Goal: Contribute content: Add original content to the website for others to see

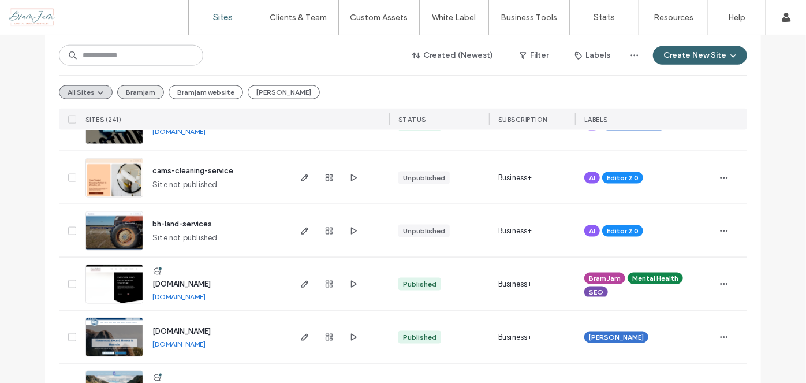
scroll to position [682, 0]
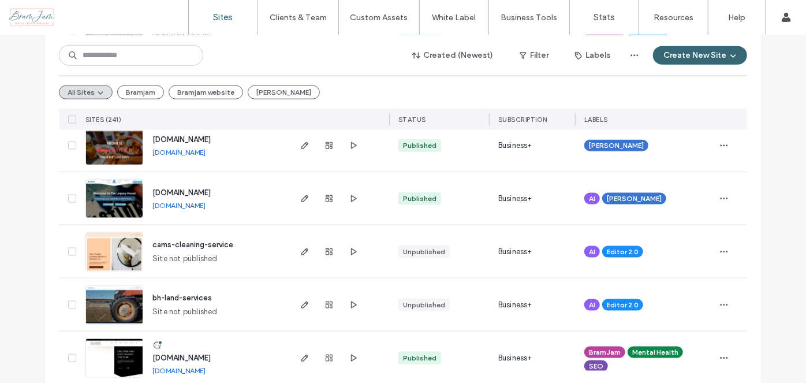
click at [71, 58] on use at bounding box center [73, 55] width 8 height 8
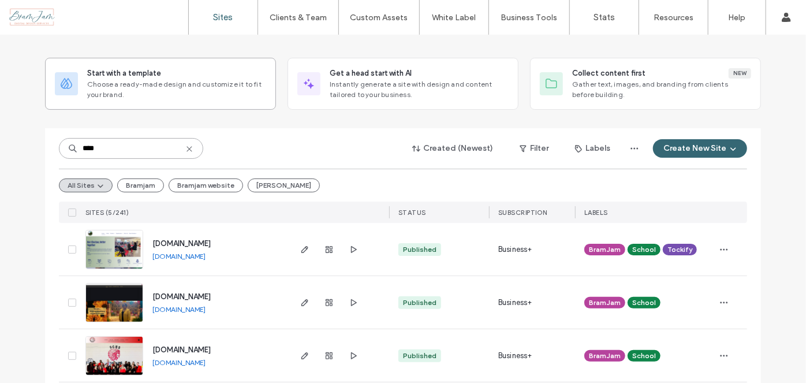
scroll to position [0, 0]
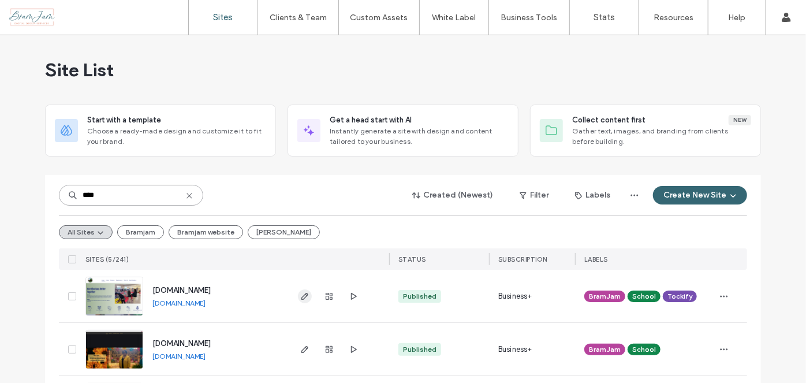
type input "****"
click at [300, 299] on icon "button" at bounding box center [304, 296] width 9 height 9
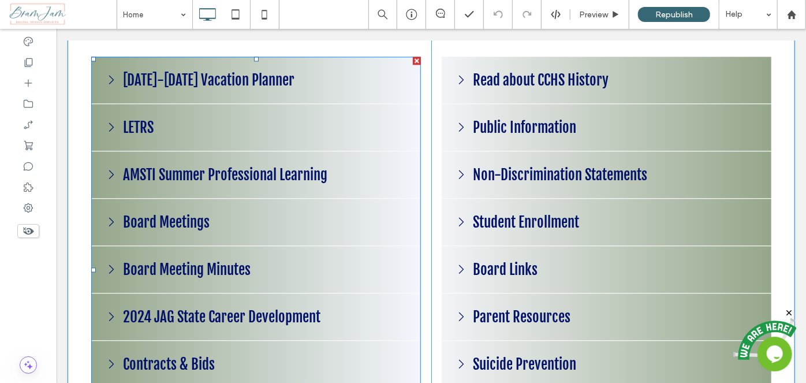
scroll to position [1418, 0]
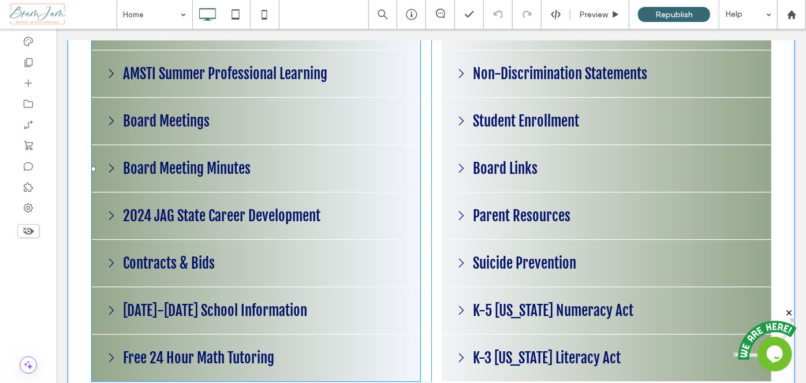
click at [204, 154] on span at bounding box center [256, 168] width 330 height 426
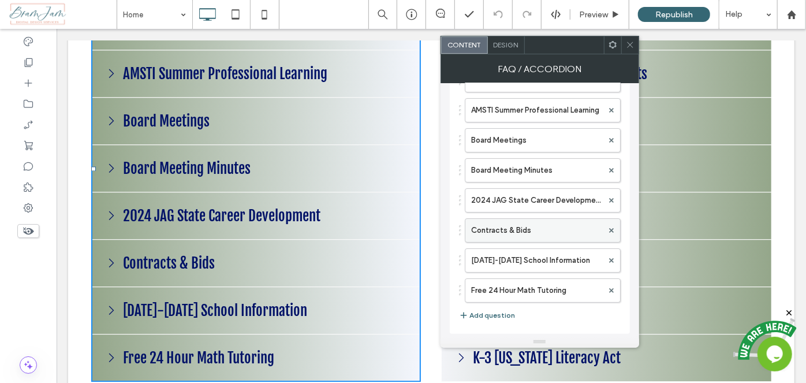
scroll to position [0, 0]
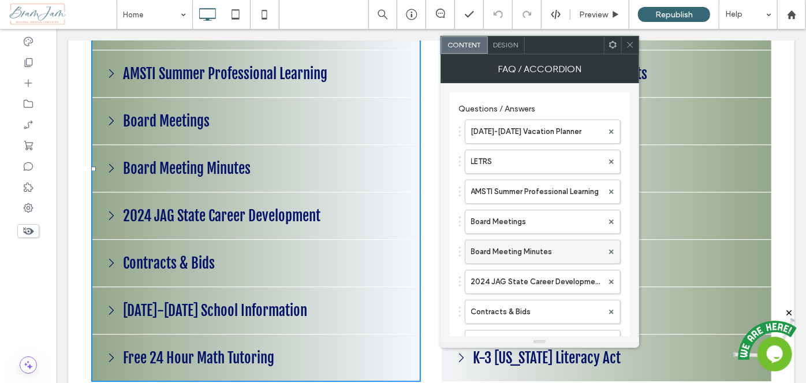
click at [539, 246] on label "Board Meeting Minutes" at bounding box center [537, 251] width 132 height 23
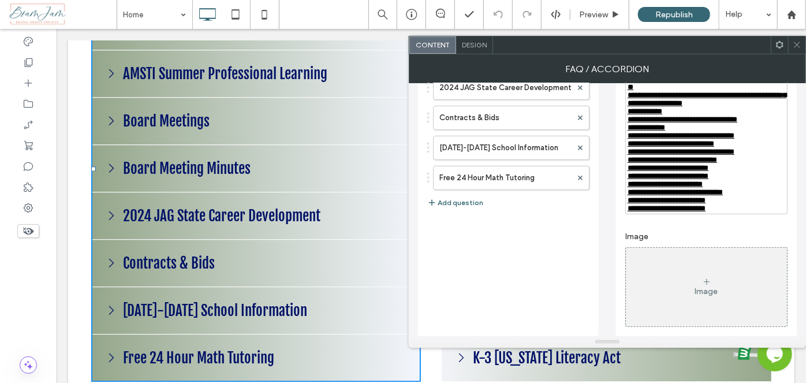
scroll to position [210, 0]
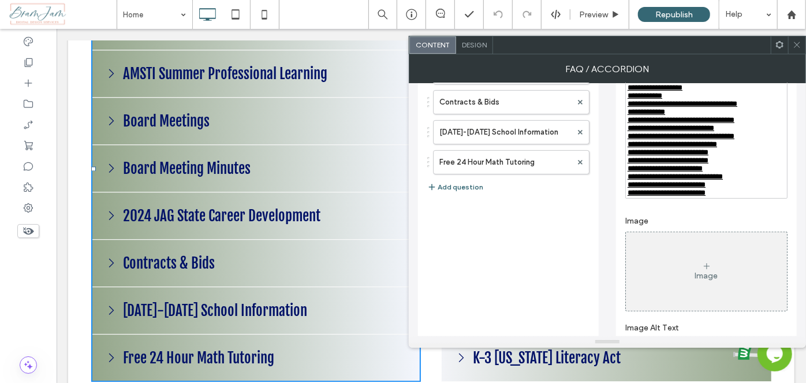
click at [753, 197] on div "**********" at bounding box center [707, 193] width 158 height 8
drag, startPoint x: 783, startPoint y: 233, endPoint x: 627, endPoint y: 233, distance: 156.0
click at [628, 205] on div "**********" at bounding box center [707, 201] width 158 height 8
click at [756, 165] on div "**********" at bounding box center [707, 161] width 158 height 8
drag, startPoint x: 776, startPoint y: 231, endPoint x: 624, endPoint y: 231, distance: 151.9
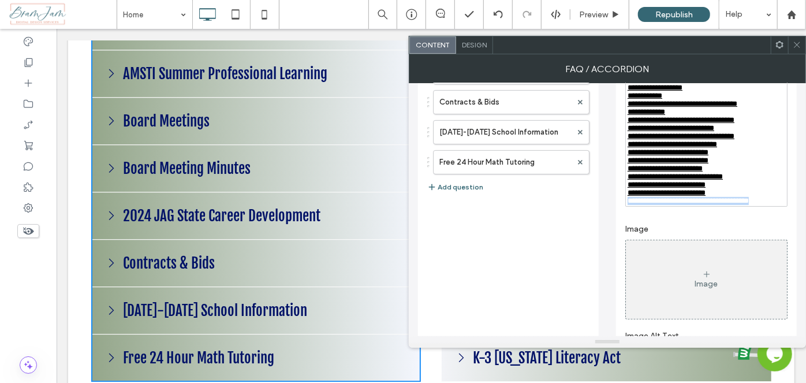
click at [624, 231] on div "**********" at bounding box center [706, 132] width 181 height 498
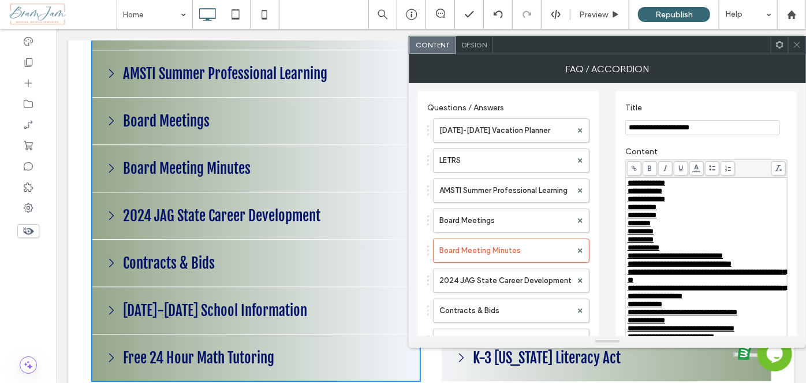
scroll to position [0, 0]
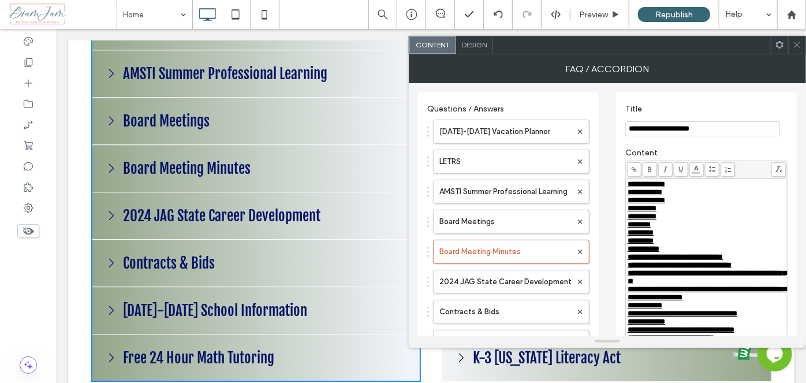
click at [631, 168] on icon at bounding box center [634, 169] width 6 height 6
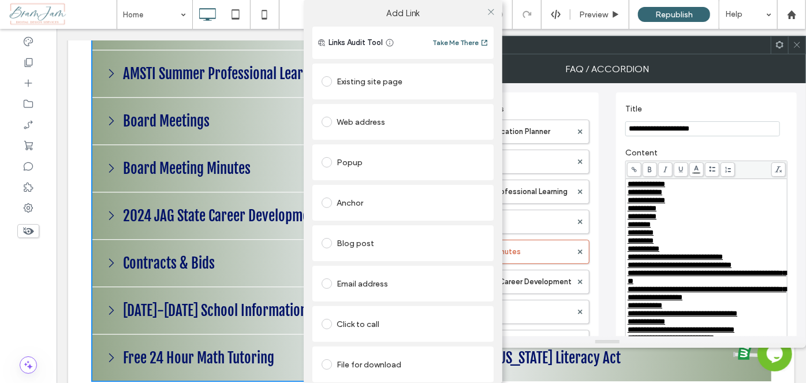
click at [360, 369] on div "File for download" at bounding box center [403, 364] width 163 height 18
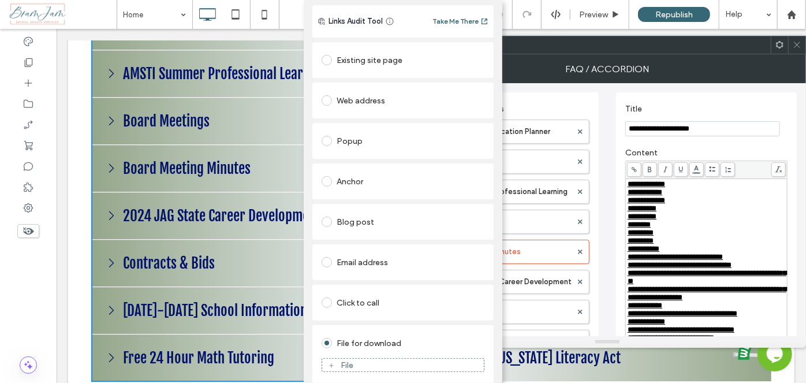
scroll to position [34, 0]
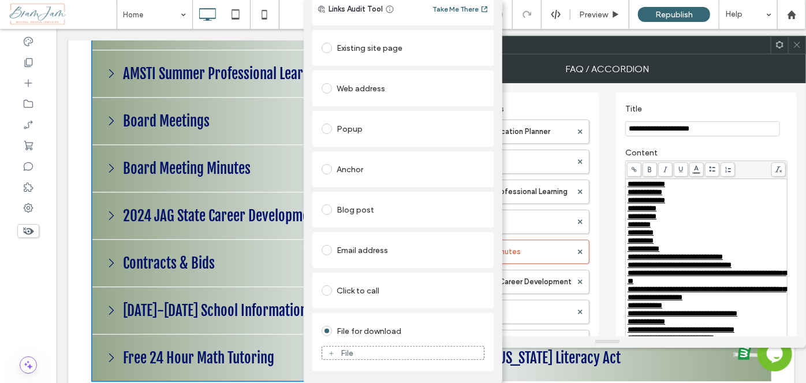
click at [372, 355] on div "File" at bounding box center [403, 353] width 162 height 10
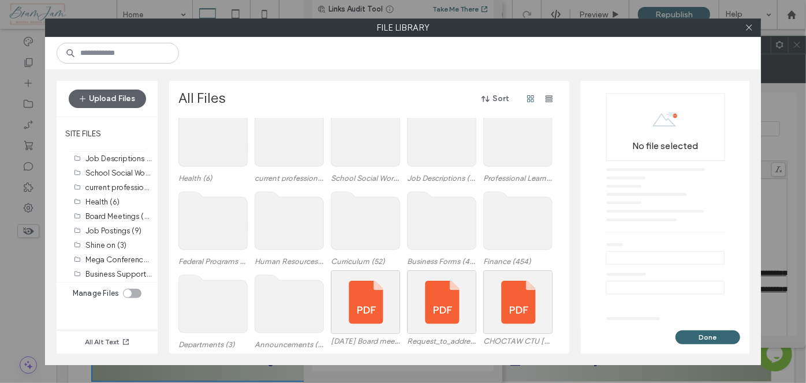
scroll to position [98, 0]
click at [127, 101] on button "Upload Files" at bounding box center [107, 99] width 77 height 18
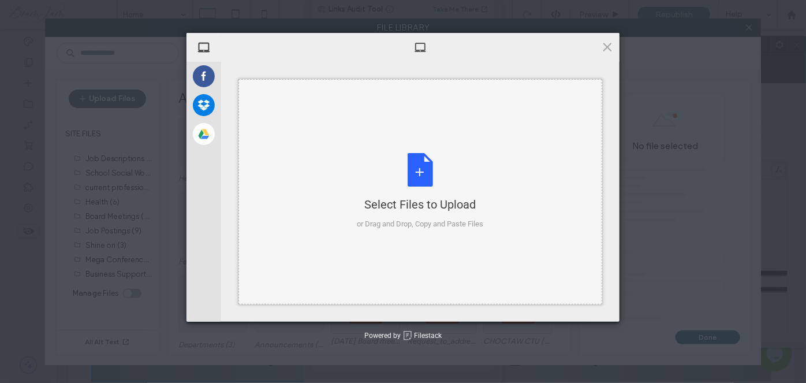
click at [384, 191] on div "Select Files to Upload or Drag and Drop, Copy and Paste Files" at bounding box center [421, 191] width 127 height 77
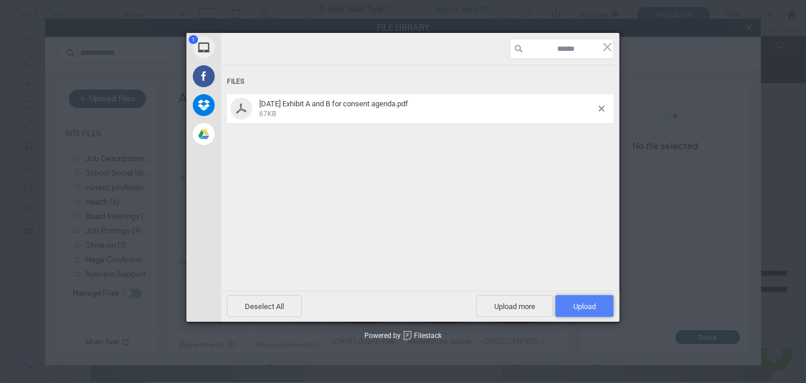
click at [594, 308] on span "Upload 1" at bounding box center [585, 306] width 23 height 9
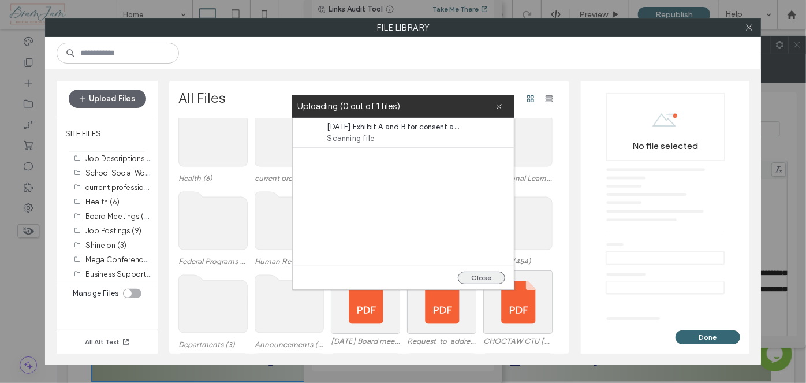
click at [486, 275] on button "Close" at bounding box center [481, 278] width 47 height 13
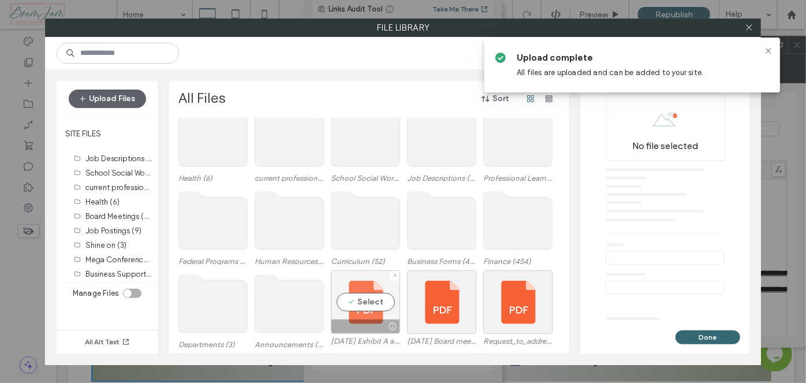
click at [358, 288] on div "Select" at bounding box center [365, 302] width 69 height 64
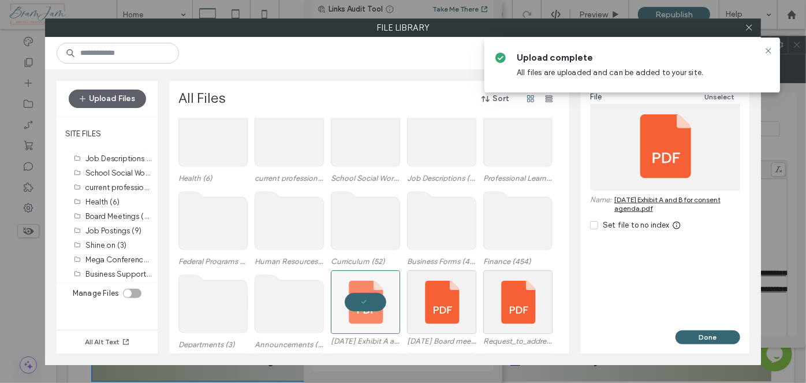
click at [700, 328] on div "File Unselect Name: [DATE] Exhibit A and B for consent agenda.pdf Set file to n…" at bounding box center [665, 206] width 169 height 250
click at [709, 333] on button "Done" at bounding box center [708, 337] width 65 height 14
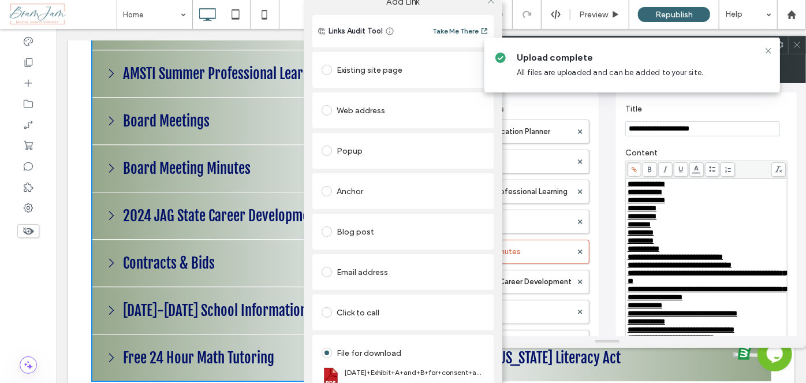
scroll to position [0, 0]
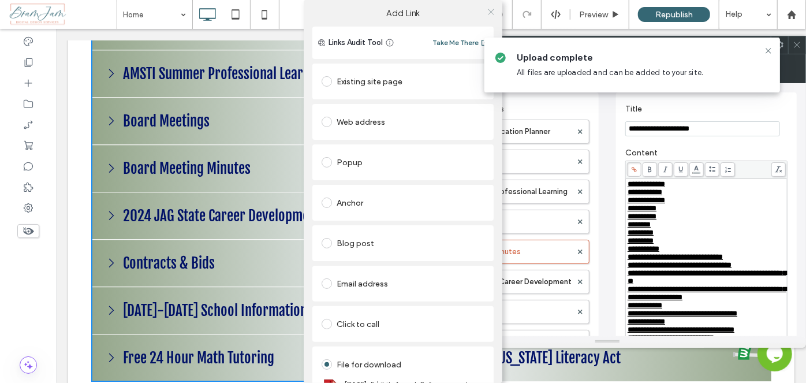
click at [487, 13] on icon at bounding box center [491, 12] width 9 height 9
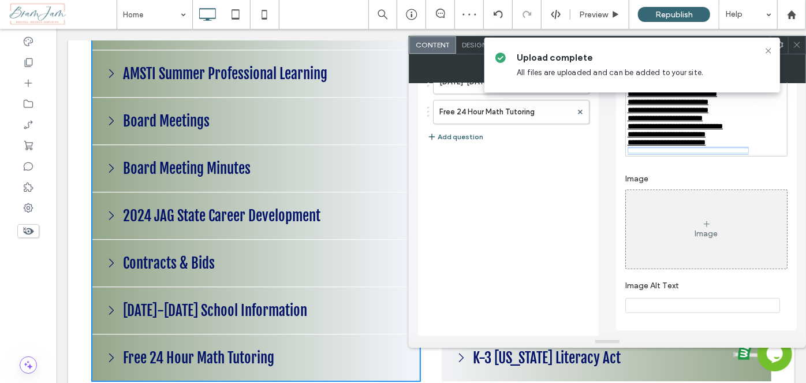
scroll to position [293, 0]
click at [756, 114] on div "**********" at bounding box center [707, 118] width 158 height 8
click at [717, 150] on span "**********" at bounding box center [688, 151] width 121 height 8
click at [767, 50] on icon at bounding box center [768, 50] width 9 height 9
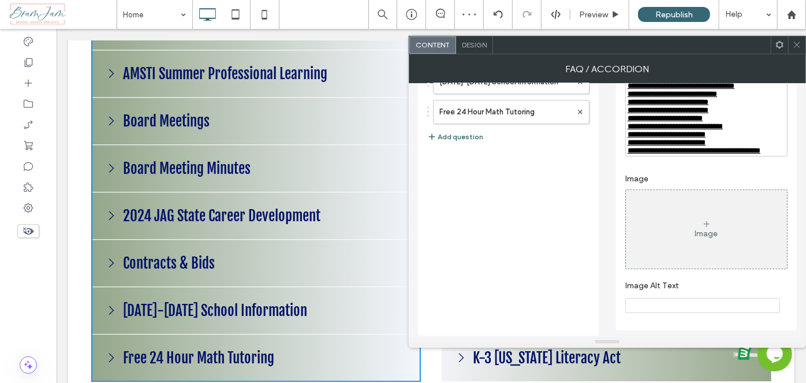
click at [797, 47] on icon at bounding box center [797, 44] width 9 height 9
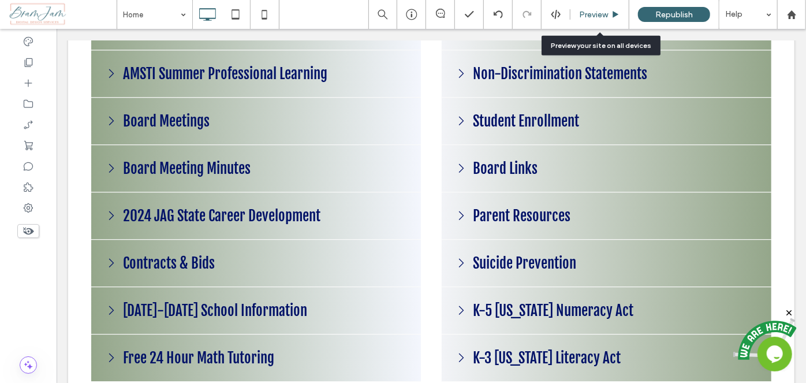
click at [598, 10] on span "Preview" at bounding box center [593, 15] width 29 height 10
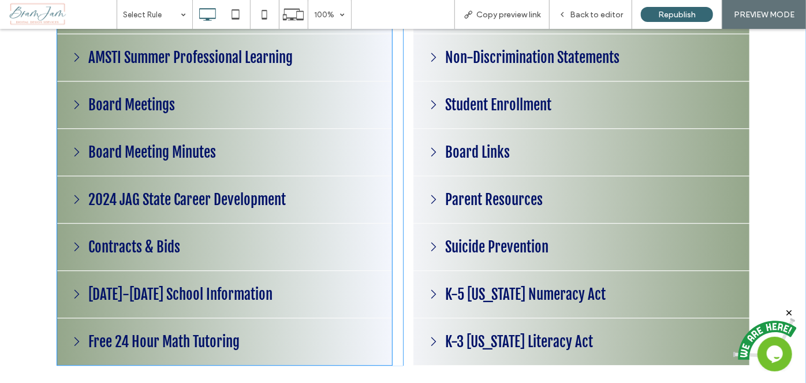
scroll to position [1426, 0]
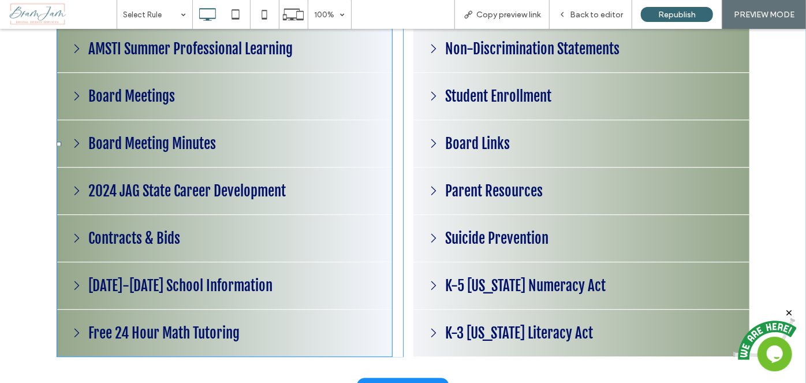
click at [226, 147] on span at bounding box center [225, 143] width 336 height 426
click at [185, 140] on span at bounding box center [225, 143] width 336 height 426
click at [81, 141] on span at bounding box center [225, 143] width 336 height 426
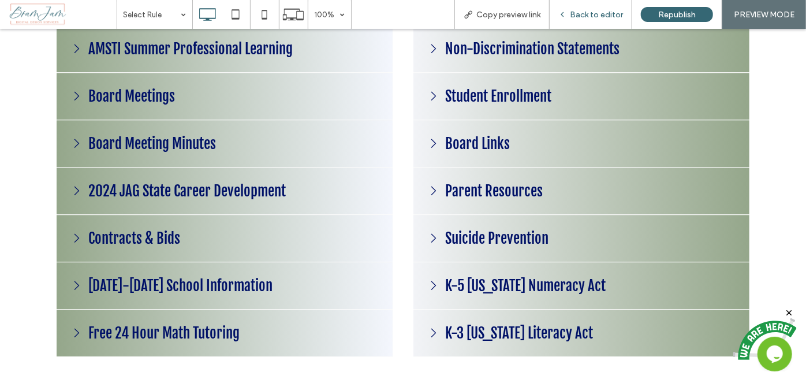
click at [600, 10] on span "Back to editor" at bounding box center [596, 15] width 53 height 10
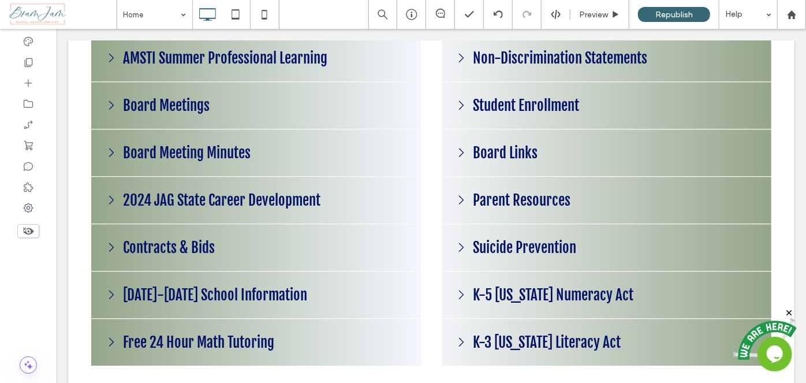
click at [600, 10] on span "Preview" at bounding box center [593, 15] width 29 height 10
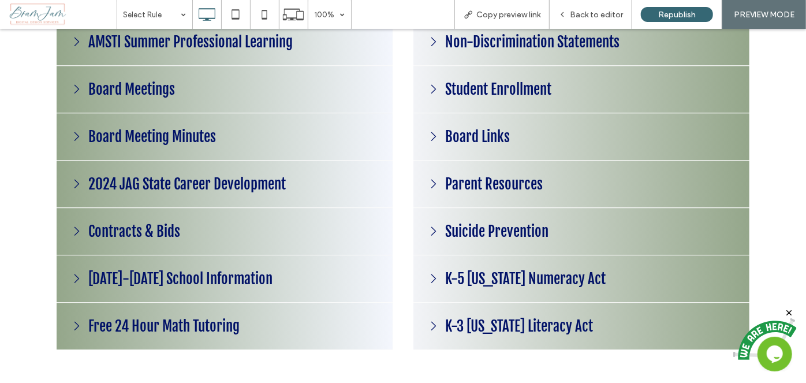
scroll to position [1441, 0]
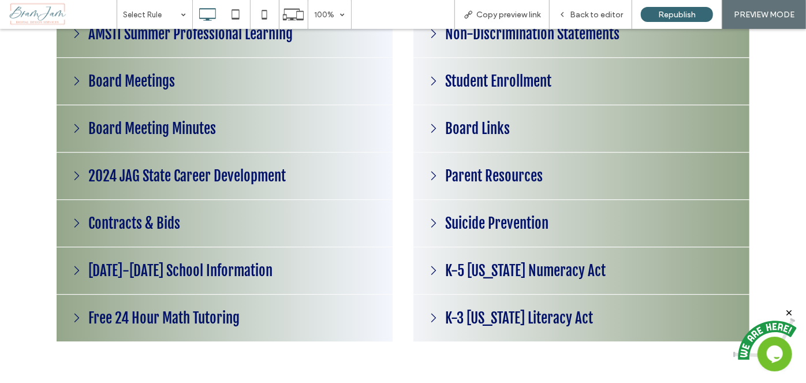
click at [152, 121] on h3 "Board Meeting Minutes" at bounding box center [151, 128] width 133 height 24
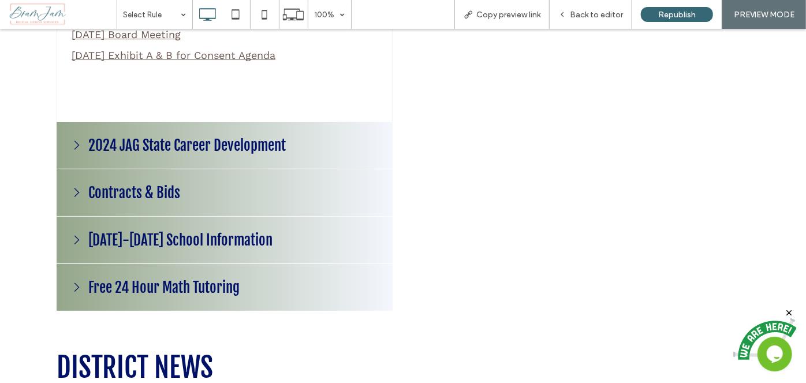
scroll to position [2072, 0]
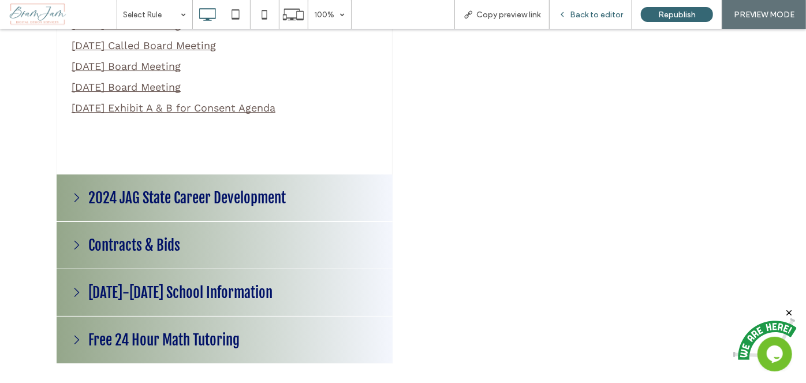
click at [593, 15] on span "Back to editor" at bounding box center [596, 15] width 53 height 10
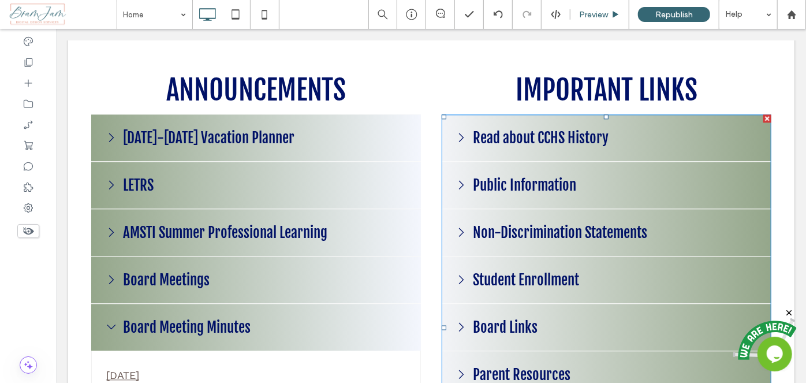
scroll to position [1336, 0]
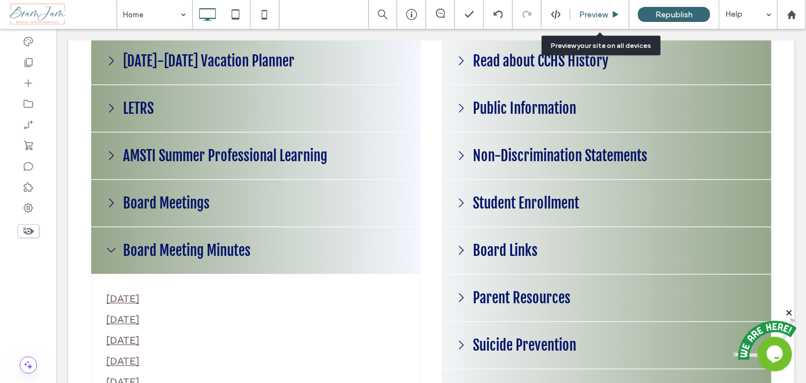
click at [587, 18] on span "Preview" at bounding box center [593, 15] width 29 height 10
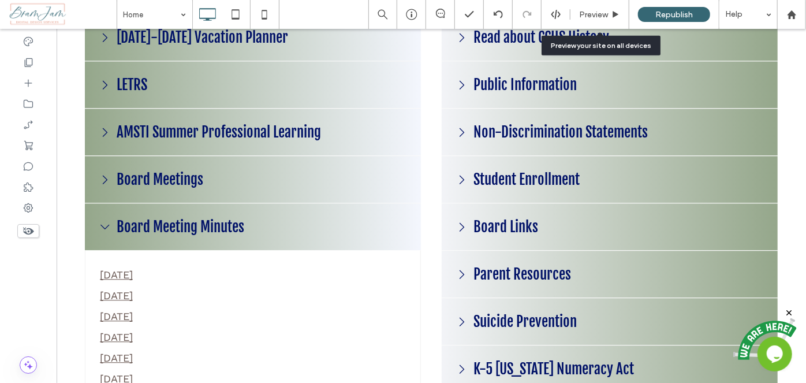
scroll to position [1344, 0]
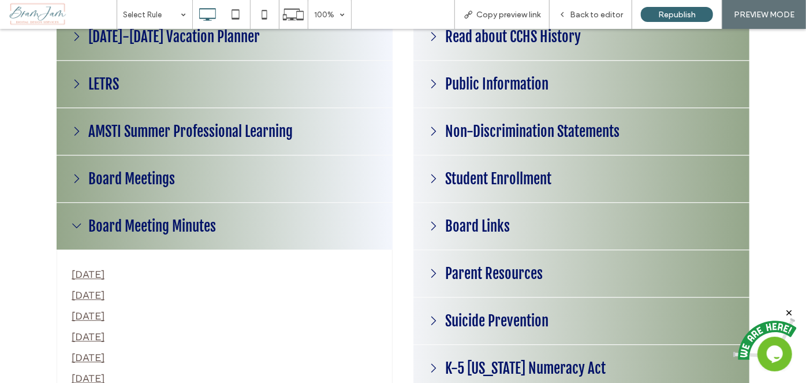
click at [139, 209] on div "Board Meeting Minutes" at bounding box center [225, 225] width 336 height 47
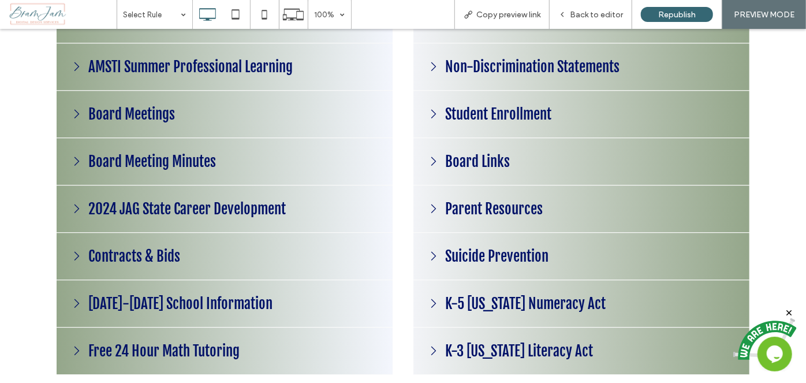
scroll to position [1449, 0]
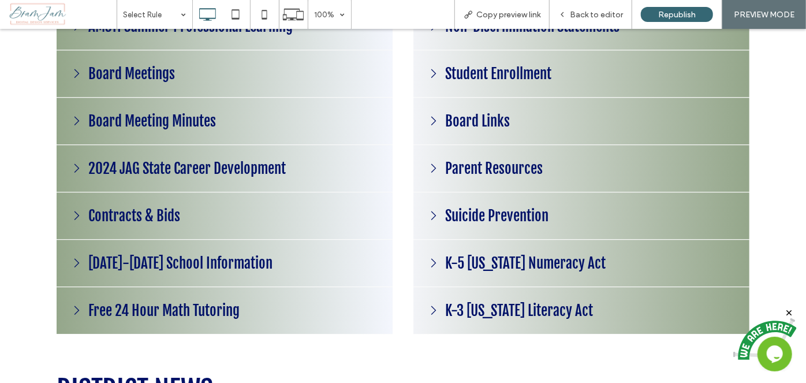
click at [145, 212] on h3 "Contracts & Bids" at bounding box center [134, 215] width 98 height 24
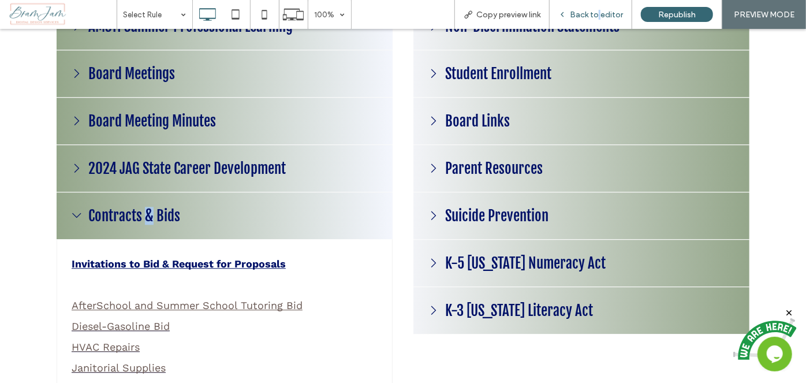
click at [601, 17] on span "Back to editor" at bounding box center [596, 15] width 53 height 10
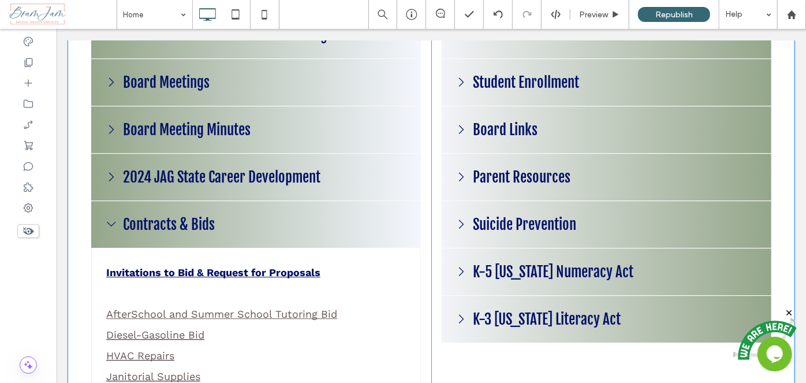
scroll to position [1614, 0]
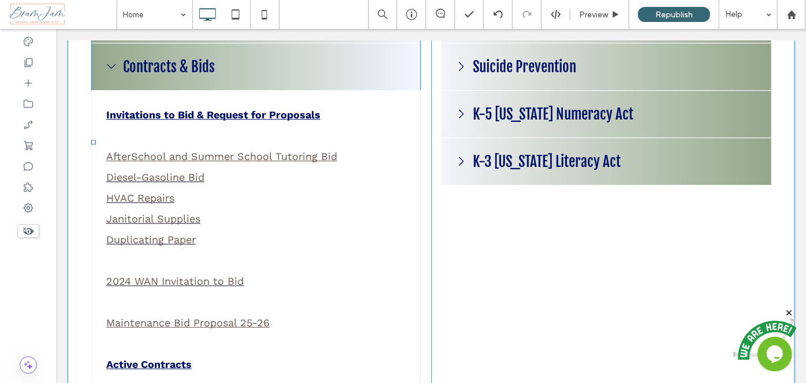
click at [268, 233] on span at bounding box center [256, 142] width 330 height 767
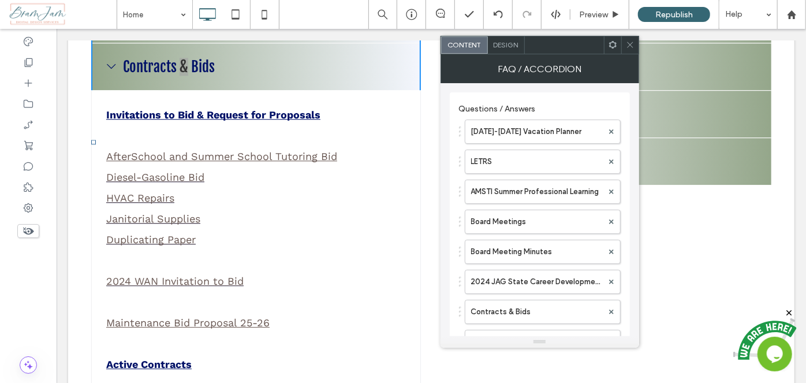
scroll to position [81, 0]
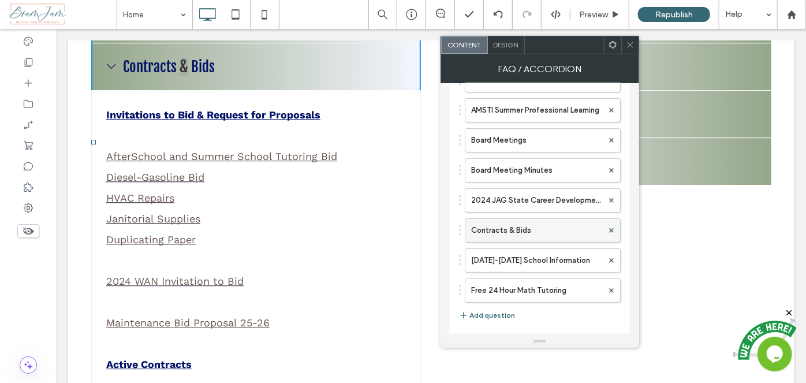
click at [549, 231] on label "Contracts & Bids" at bounding box center [537, 230] width 132 height 23
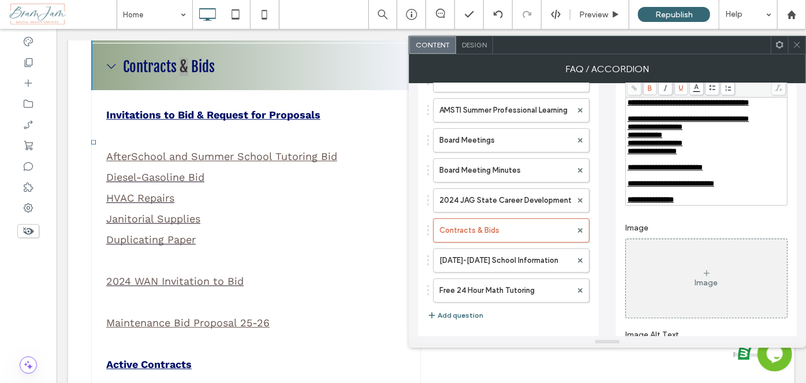
click at [754, 180] on div "Rich Text Editor" at bounding box center [707, 176] width 158 height 8
click at [753, 188] on div "**********" at bounding box center [707, 184] width 158 height 8
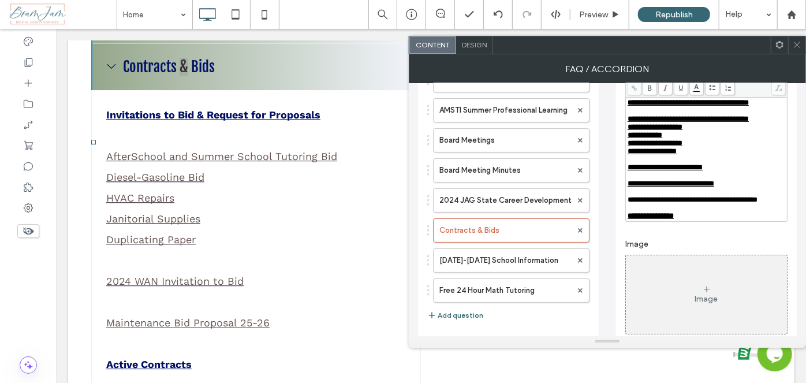
click at [758, 203] on span "**********" at bounding box center [693, 200] width 130 height 8
click at [787, 215] on div "**********" at bounding box center [706, 160] width 161 height 124
click at [786, 215] on div "**********" at bounding box center [706, 160] width 161 height 124
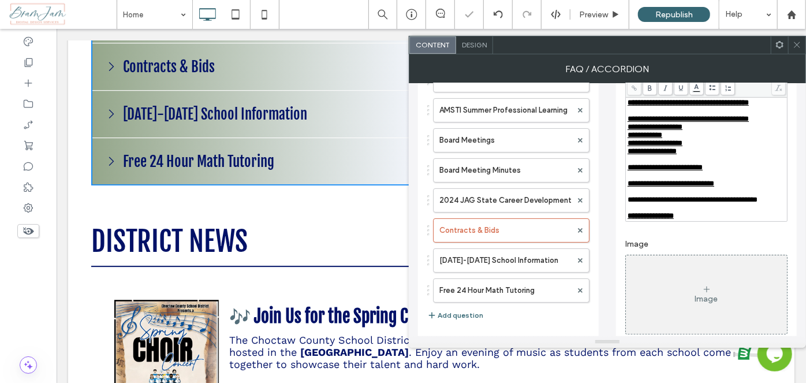
click at [784, 204] on div "**********" at bounding box center [707, 200] width 158 height 8
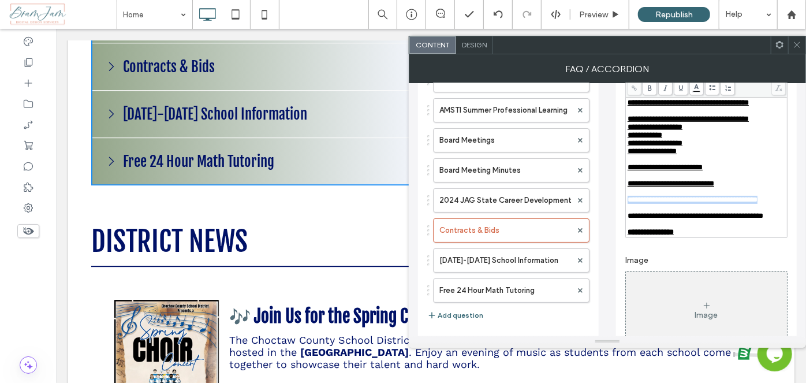
drag, startPoint x: 784, startPoint y: 214, endPoint x: 624, endPoint y: 217, distance: 160.6
click at [624, 217] on div "**********" at bounding box center [706, 211] width 181 height 401
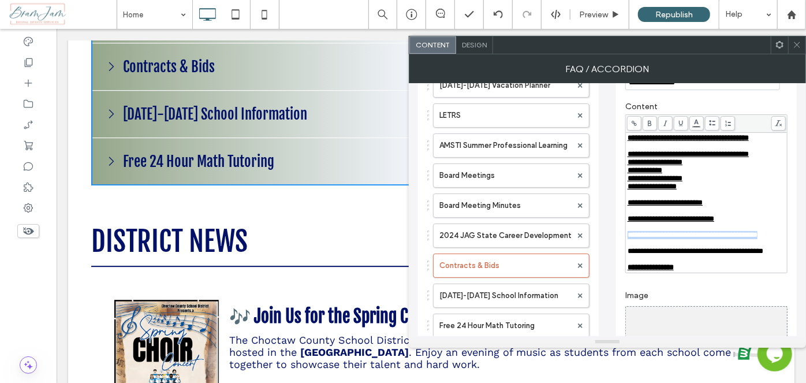
scroll to position [29, 0]
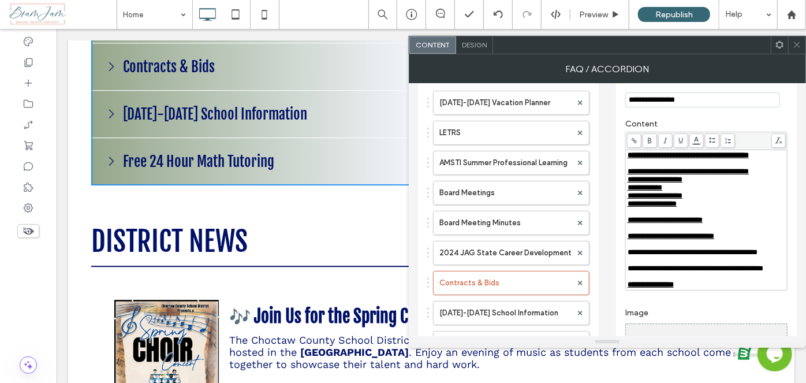
click at [631, 142] on icon at bounding box center [634, 140] width 6 height 6
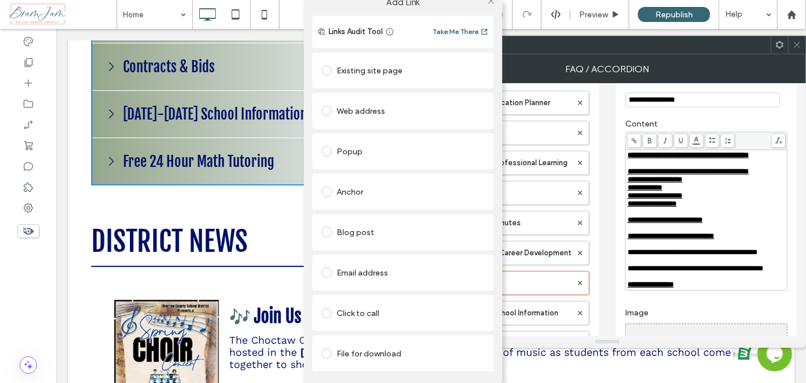
scroll to position [18, 0]
click at [379, 344] on div "File for download" at bounding box center [403, 353] width 163 height 18
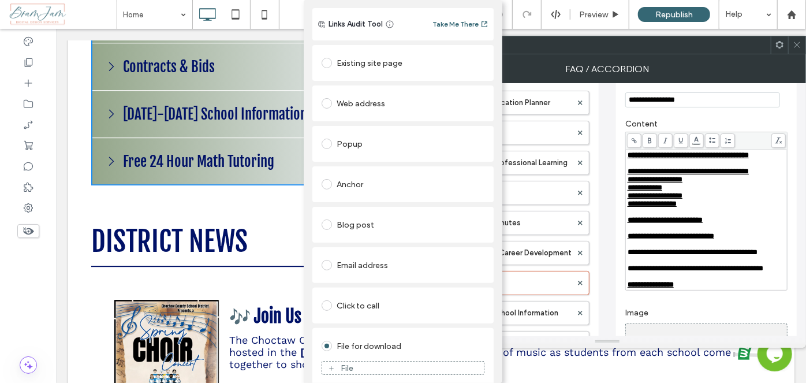
click at [376, 361] on figure "File" at bounding box center [403, 368] width 163 height 14
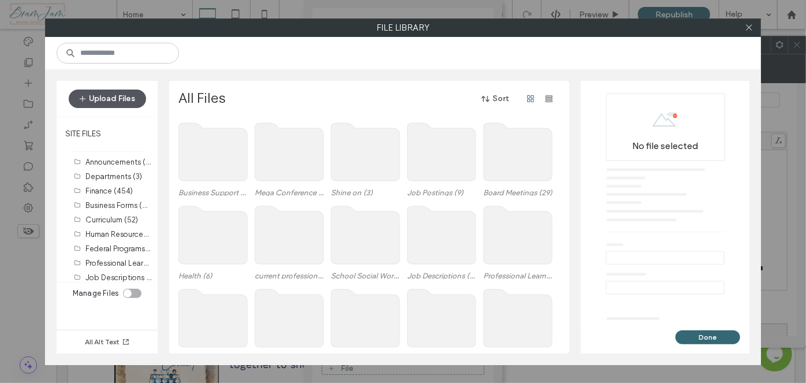
click at [123, 98] on button "Upload Files" at bounding box center [107, 99] width 77 height 18
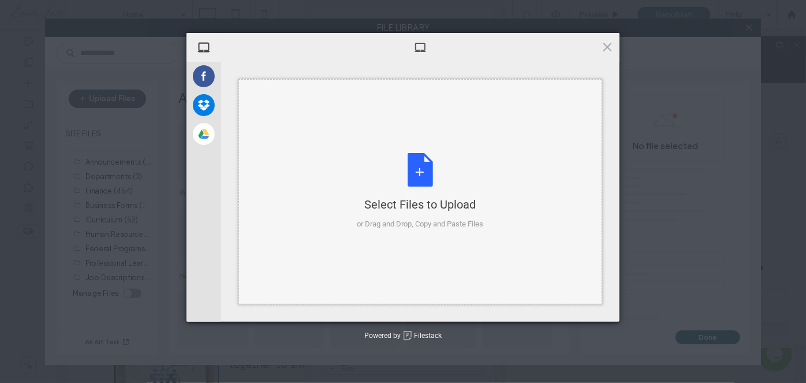
click at [321, 146] on div "Select Files to Upload or Drag and Drop, Copy and Paste Files" at bounding box center [421, 191] width 364 height 225
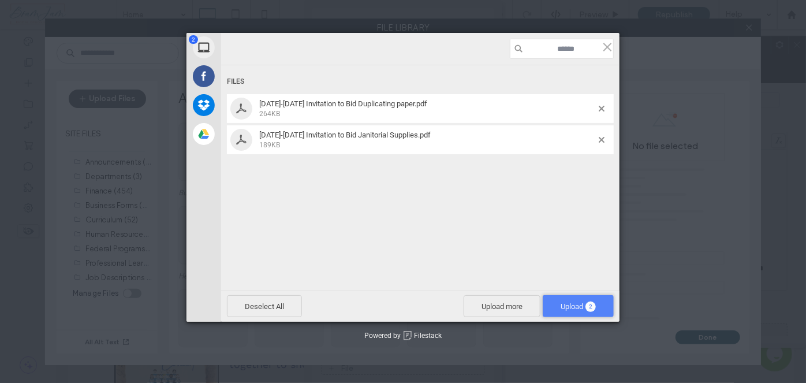
click at [563, 297] on span "Upload 2" at bounding box center [578, 306] width 71 height 22
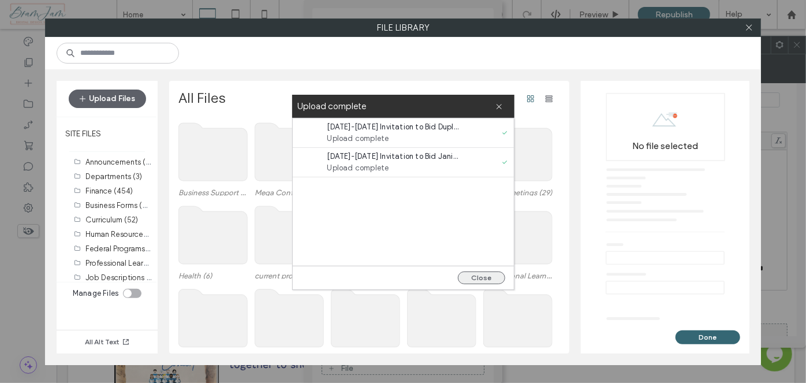
click at [468, 277] on button "Close" at bounding box center [481, 278] width 47 height 13
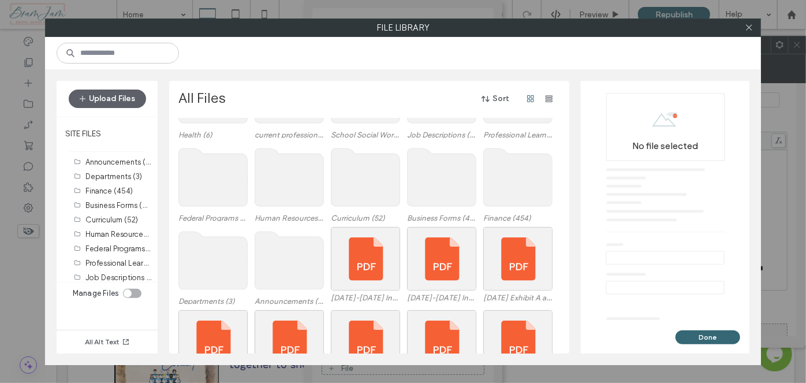
scroll to position [203, 0]
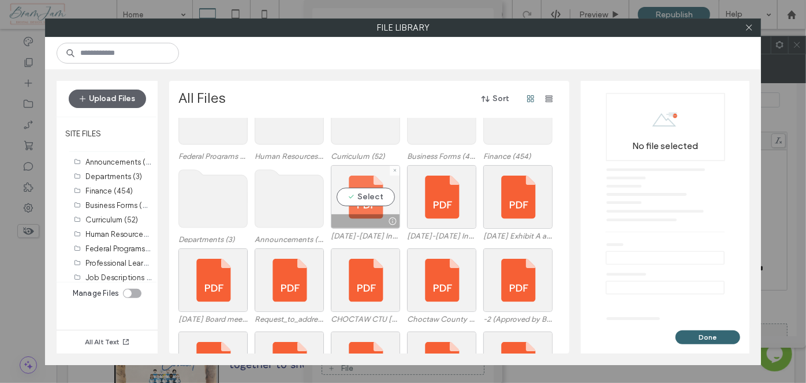
click at [385, 217] on div at bounding box center [392, 221] width 14 height 9
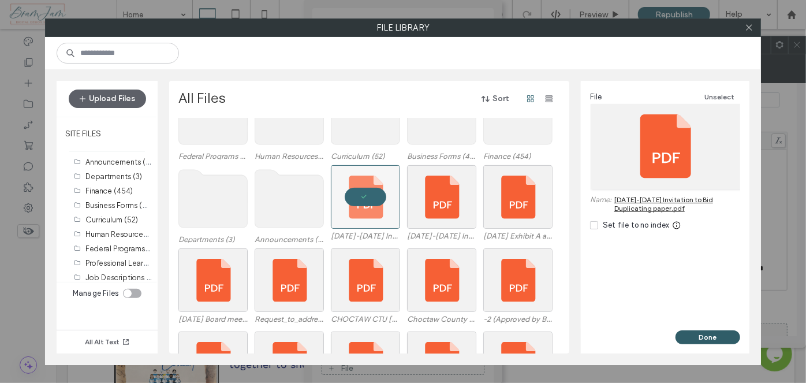
click at [707, 336] on button "Done" at bounding box center [708, 337] width 65 height 14
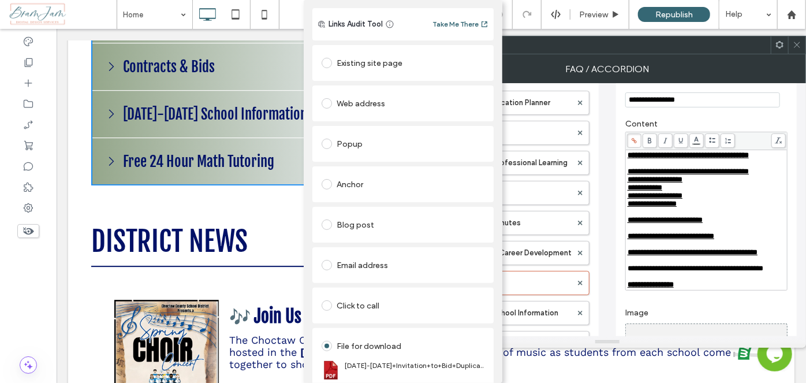
click at [696, 289] on div "Add Link Links Audit Tool Take Me There Existing site page Web address Popup An…" at bounding box center [403, 191] width 806 height 383
drag, startPoint x: 784, startPoint y: 289, endPoint x: 744, endPoint y: 288, distance: 39.9
click at [744, 288] on div "Add Link Links Audit Tool Take Me There Existing site page Web address Popup An…" at bounding box center [403, 191] width 806 height 383
click at [722, 288] on div "Add Link Links Audit Tool Take Me There Existing site page Web address Popup An…" at bounding box center [403, 191] width 806 height 383
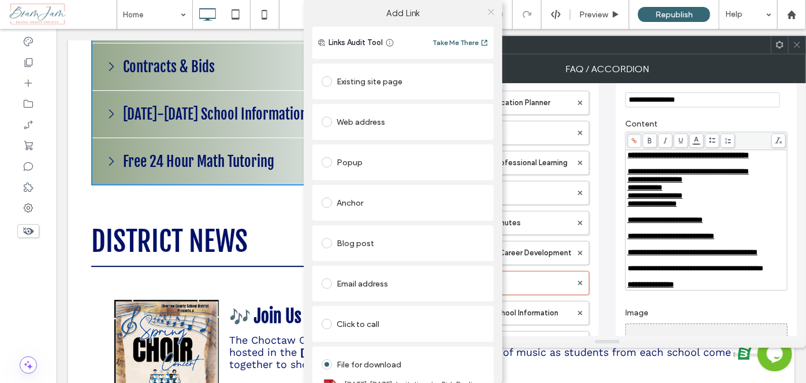
click at [488, 13] on icon at bounding box center [491, 12] width 9 height 9
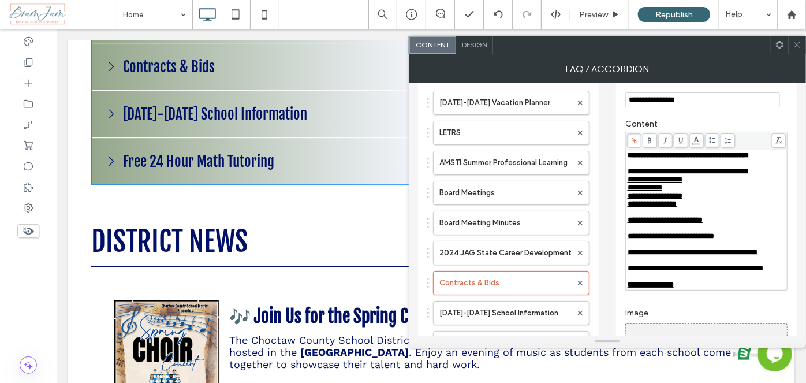
click at [764, 272] on span "**********" at bounding box center [696, 269] width 136 height 8
drag, startPoint x: 783, startPoint y: 284, endPoint x: 719, endPoint y: 284, distance: 64.1
click at [719, 272] on span "**********" at bounding box center [696, 269] width 136 height 8
click at [749, 272] on span "**********" at bounding box center [696, 269] width 136 height 8
click at [764, 272] on span "**********" at bounding box center [696, 269] width 136 height 8
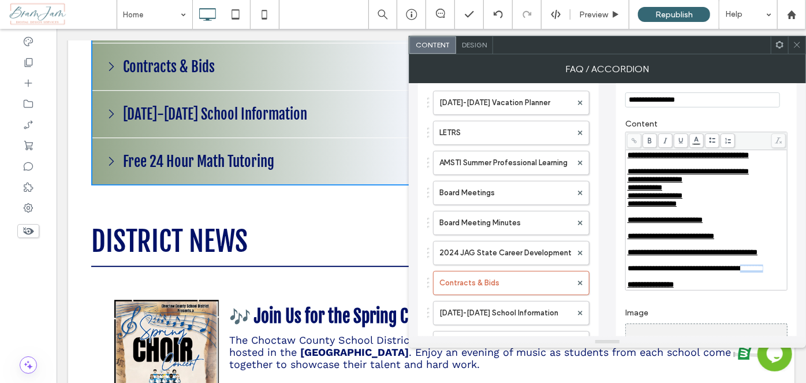
click at [764, 272] on span "**********" at bounding box center [696, 269] width 136 height 8
drag, startPoint x: 784, startPoint y: 284, endPoint x: 628, endPoint y: 283, distance: 155.4
click at [628, 272] on span "**********" at bounding box center [696, 269] width 136 height 8
click at [631, 142] on icon at bounding box center [634, 140] width 6 height 6
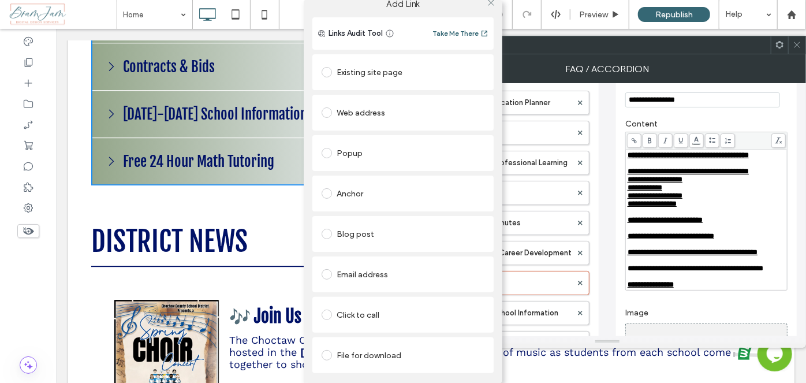
scroll to position [18, 0]
click at [399, 355] on div "File for download" at bounding box center [403, 353] width 163 height 24
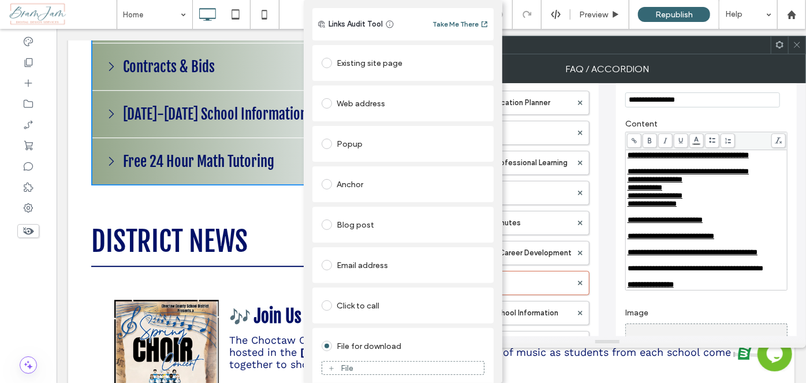
click at [407, 366] on div "File" at bounding box center [403, 368] width 162 height 10
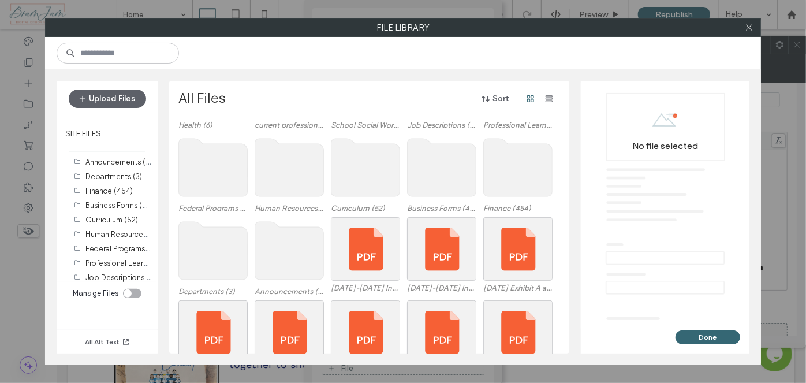
scroll to position [203, 0]
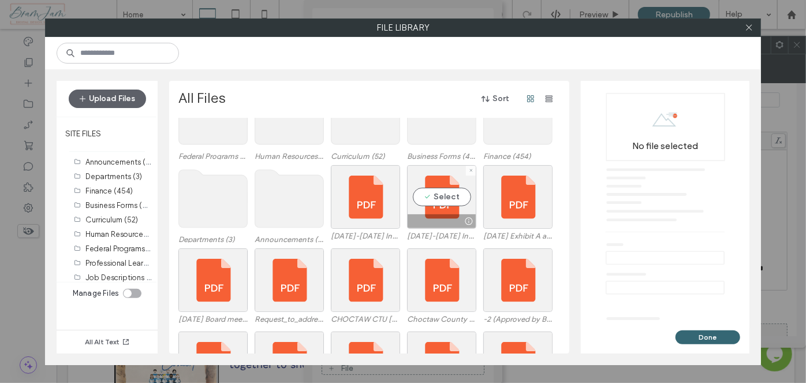
click at [441, 218] on div at bounding box center [442, 221] width 68 height 14
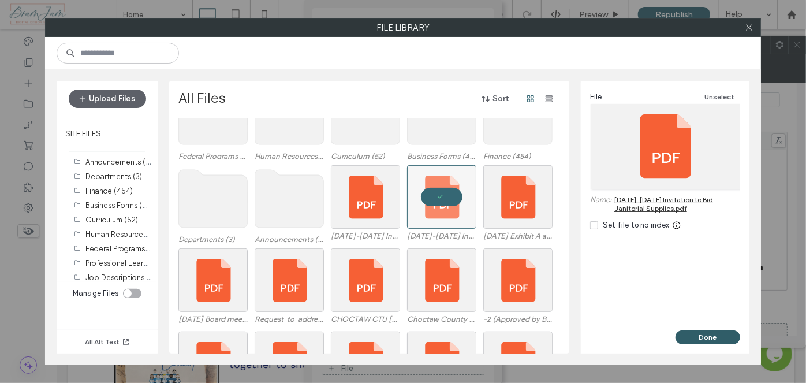
click at [698, 336] on button "Done" at bounding box center [708, 337] width 65 height 14
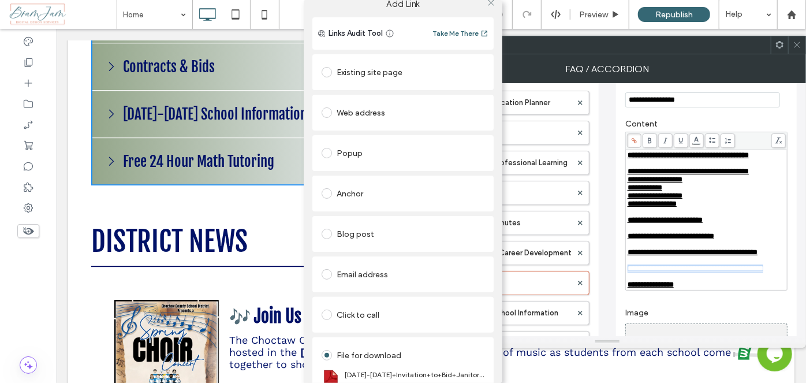
scroll to position [0, 0]
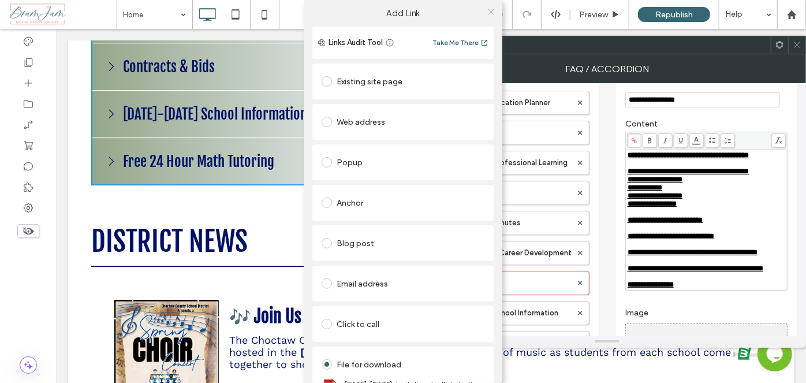
click at [488, 12] on use at bounding box center [491, 12] width 6 height 6
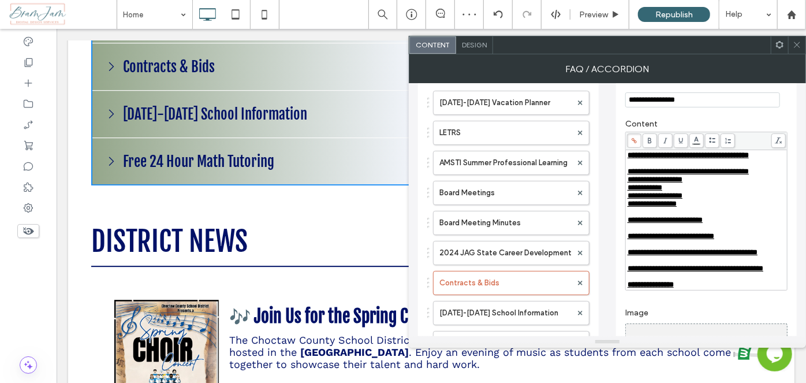
click at [747, 208] on div "**********" at bounding box center [707, 204] width 158 height 8
click at [795, 46] on icon at bounding box center [797, 44] width 9 height 9
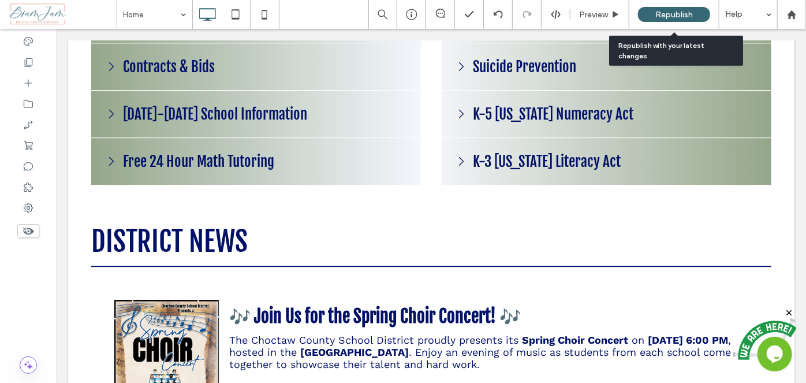
click at [671, 10] on span "Republish" at bounding box center [675, 15] width 38 height 10
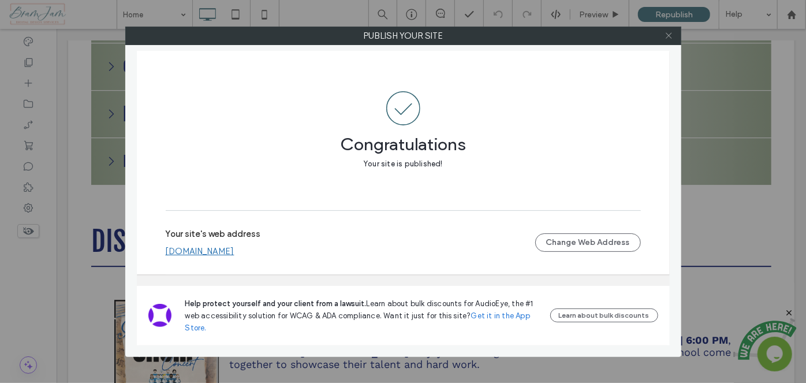
click at [671, 38] on icon at bounding box center [669, 35] width 9 height 9
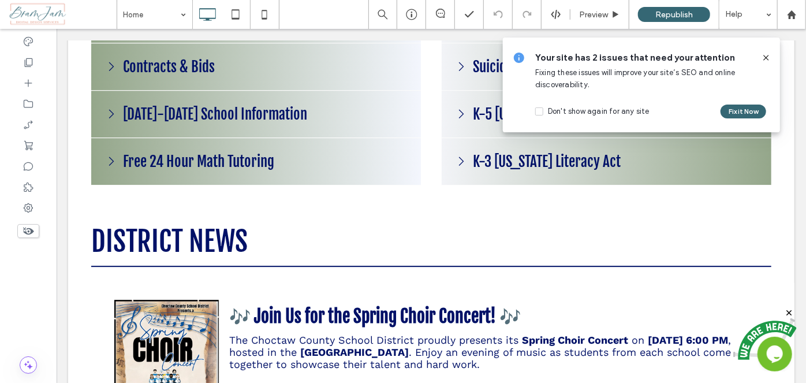
click at [767, 53] on span at bounding box center [766, 57] width 9 height 13
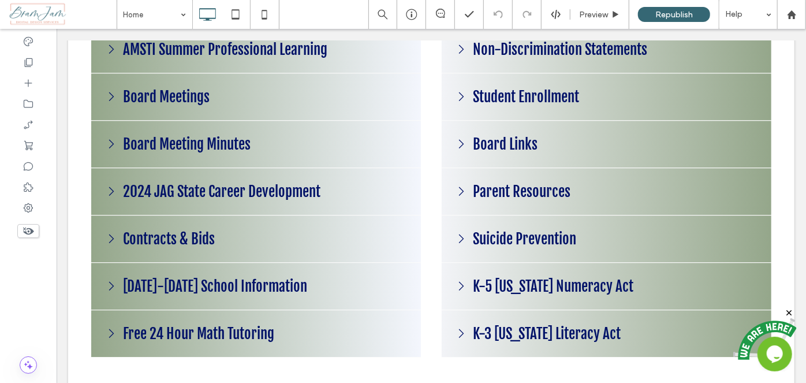
scroll to position [1404, 0]
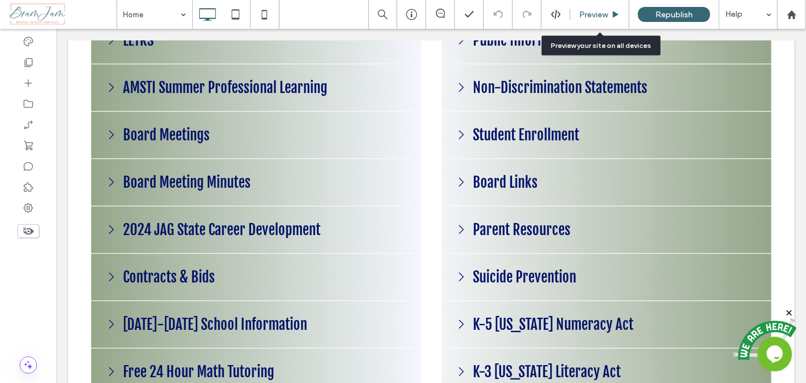
click at [577, 14] on div "Preview" at bounding box center [600, 15] width 58 height 10
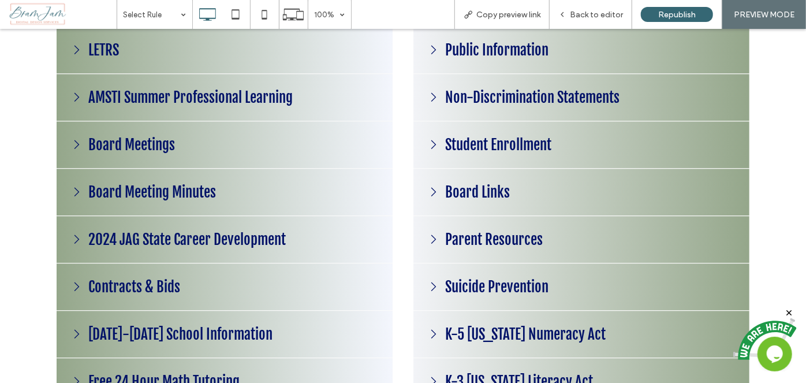
scroll to position [1360, 0]
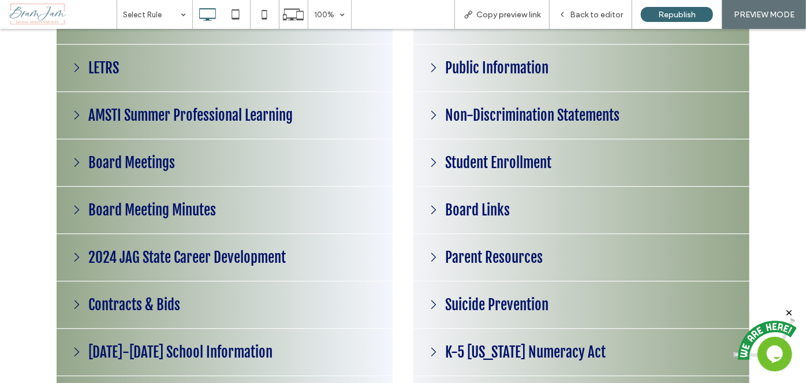
click at [171, 207] on h3 "Board Meeting Minutes" at bounding box center [151, 210] width 133 height 24
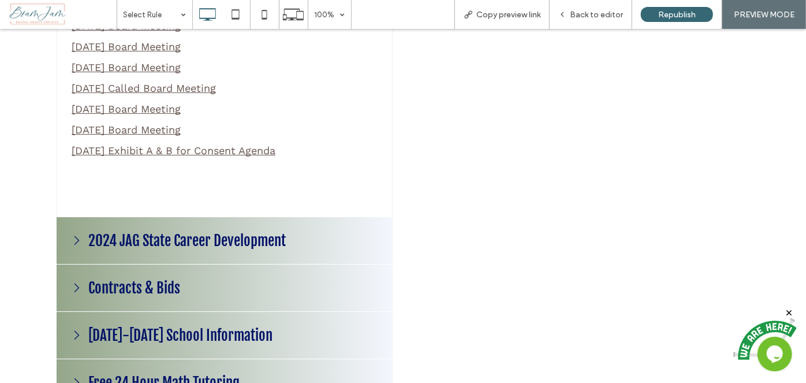
scroll to position [2095, 0]
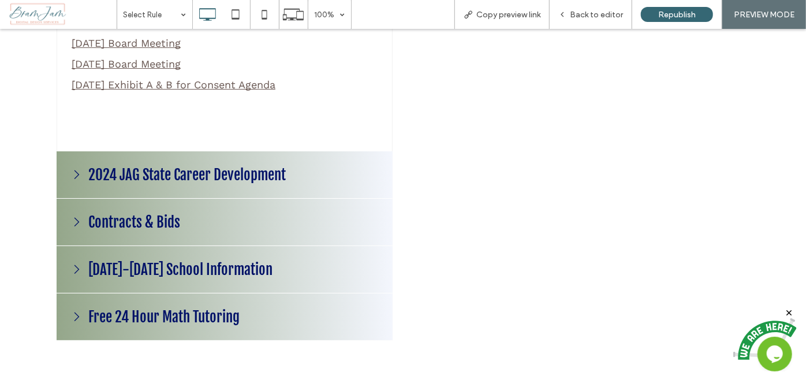
click at [202, 246] on div "Contracts & Bids" at bounding box center [225, 221] width 336 height 47
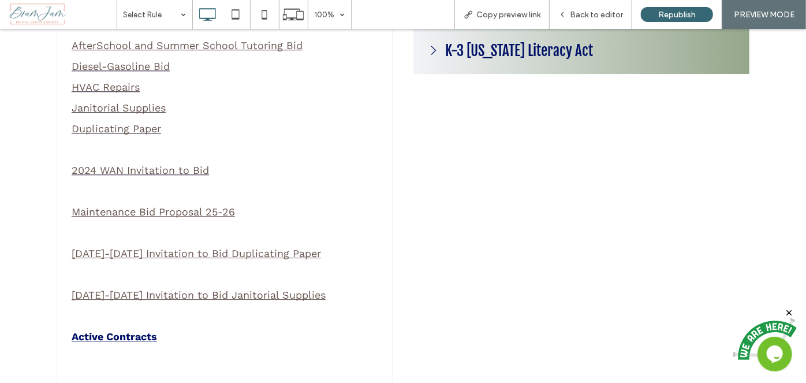
scroll to position [1727, 0]
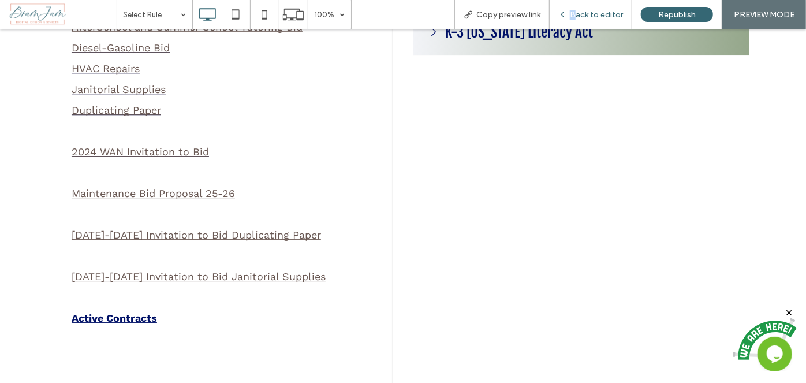
click at [578, 10] on span "Back to editor" at bounding box center [596, 15] width 53 height 10
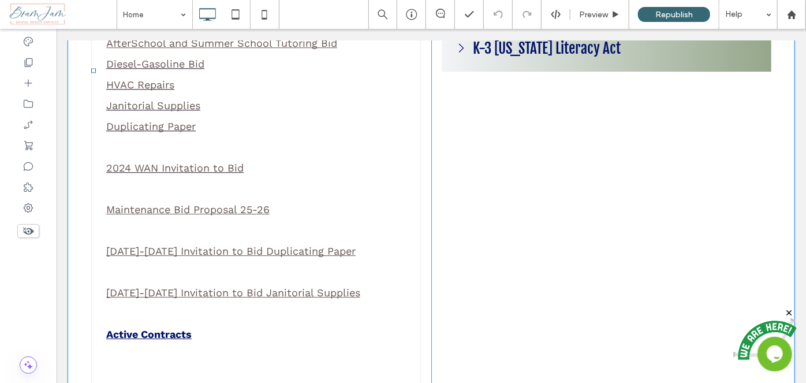
click at [260, 262] on span at bounding box center [256, 70] width 330 height 850
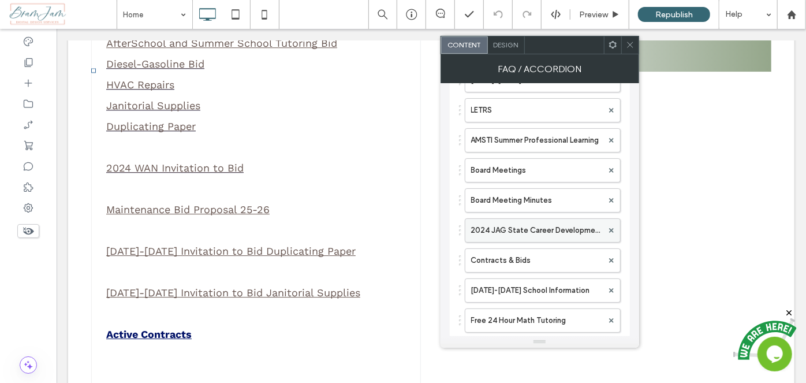
scroll to position [81, 0]
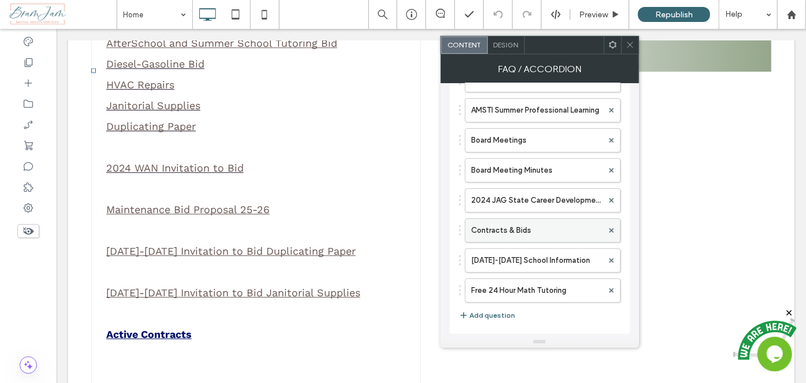
click at [519, 230] on label "Contracts & Bids" at bounding box center [537, 230] width 132 height 23
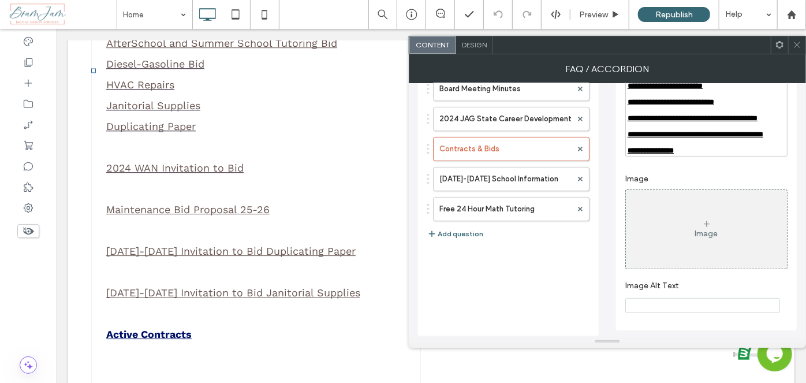
scroll to position [0, 0]
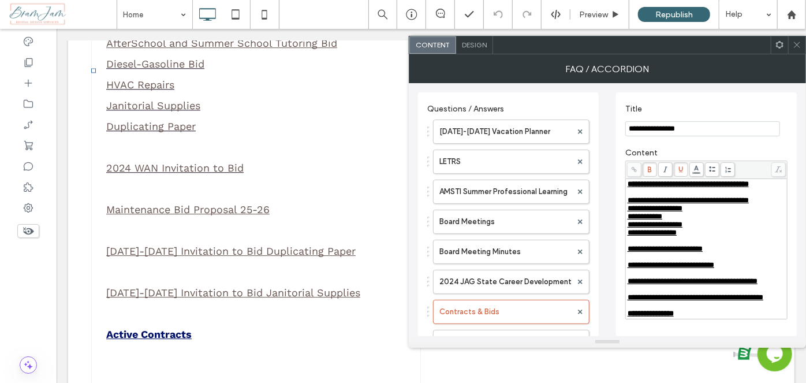
click at [640, 293] on div "Rich Text Editor" at bounding box center [707, 289] width 158 height 8
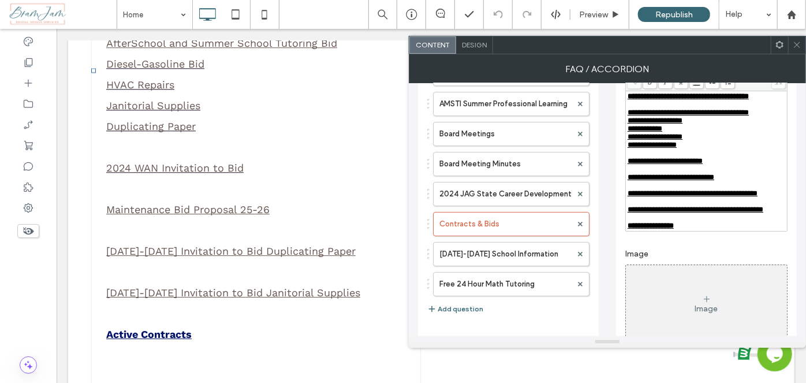
scroll to position [52, 0]
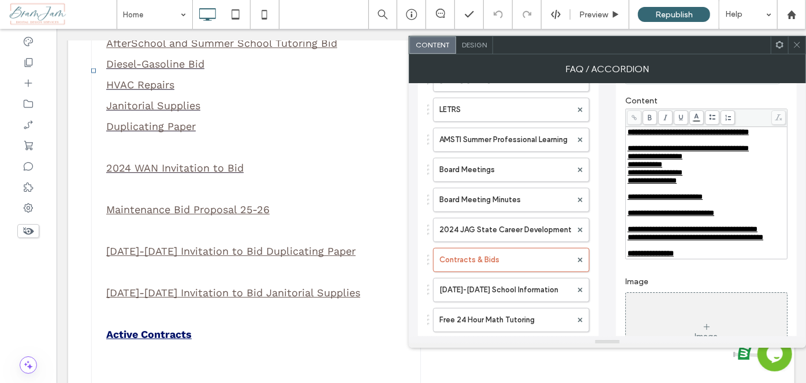
click at [641, 225] on div "Rich Text Editor" at bounding box center [707, 221] width 158 height 8
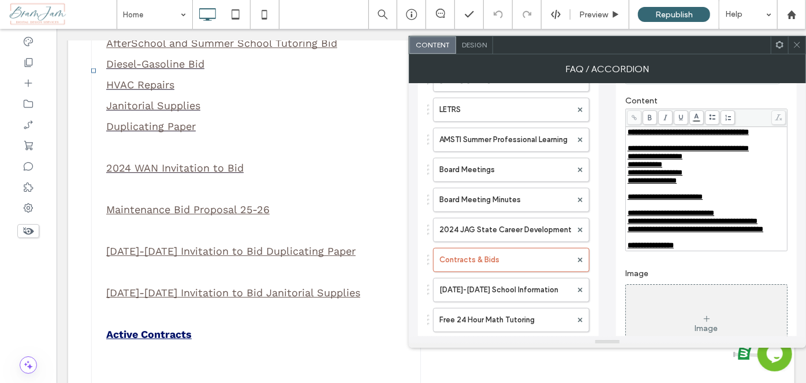
click at [642, 209] on div "Rich Text Editor" at bounding box center [707, 205] width 158 height 8
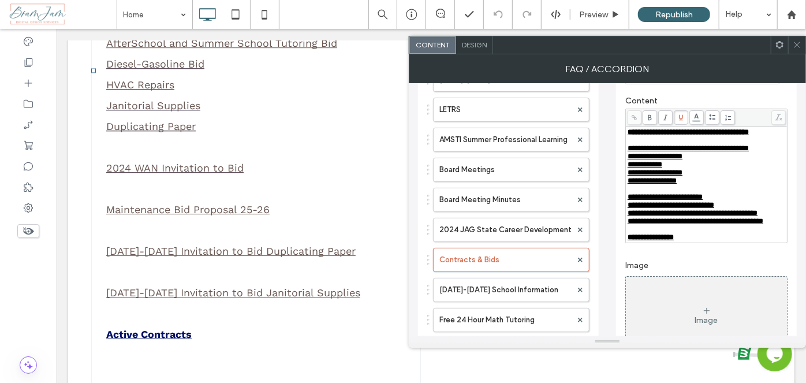
click at [795, 45] on icon at bounding box center [797, 44] width 9 height 9
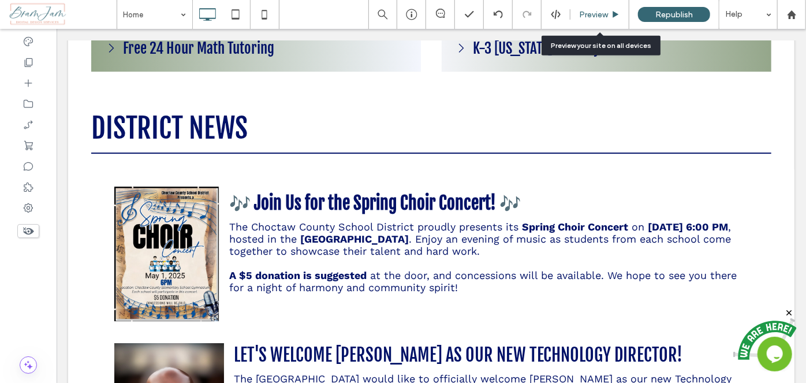
click at [594, 14] on span "Preview" at bounding box center [593, 15] width 29 height 10
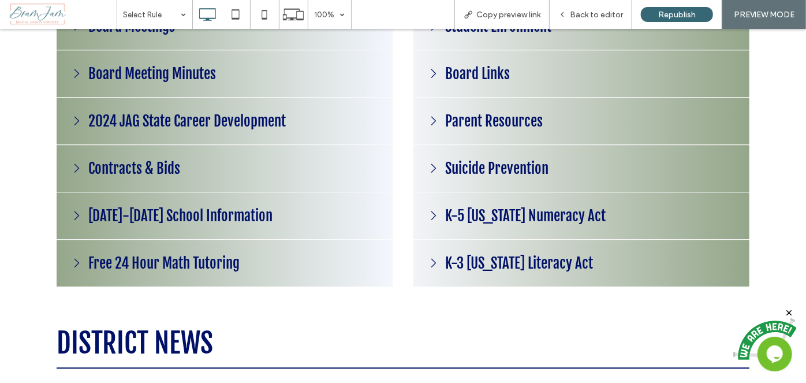
scroll to position [1473, 0]
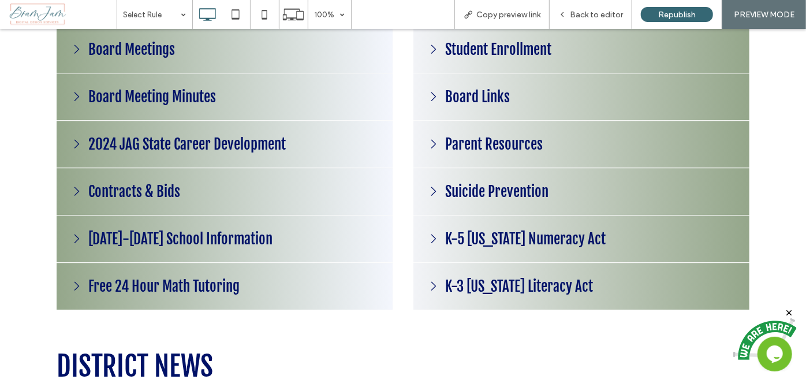
click at [146, 189] on h3 "Contracts & Bids" at bounding box center [134, 191] width 98 height 24
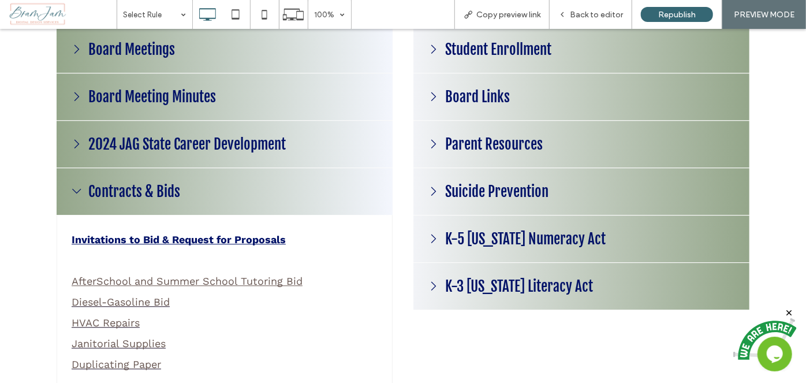
scroll to position [1631, 0]
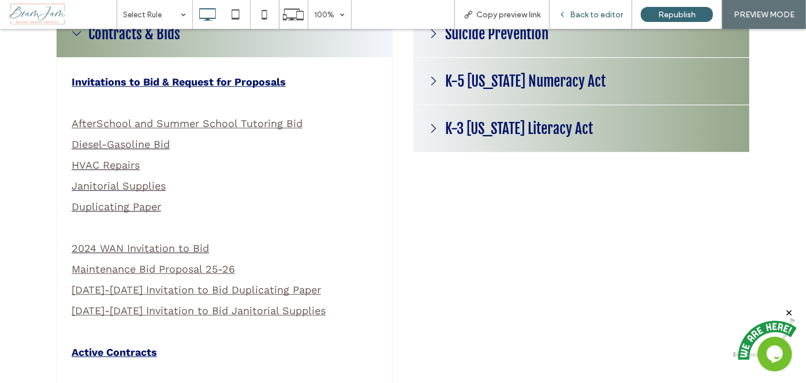
drag, startPoint x: 582, startPoint y: 15, endPoint x: 472, endPoint y: 49, distance: 114.8
click at [582, 15] on span "Back to editor" at bounding box center [596, 15] width 53 height 10
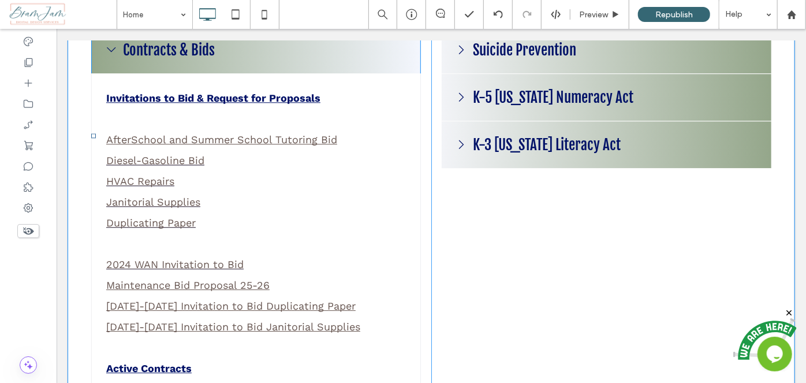
click at [302, 220] on span at bounding box center [256, 135] width 330 height 787
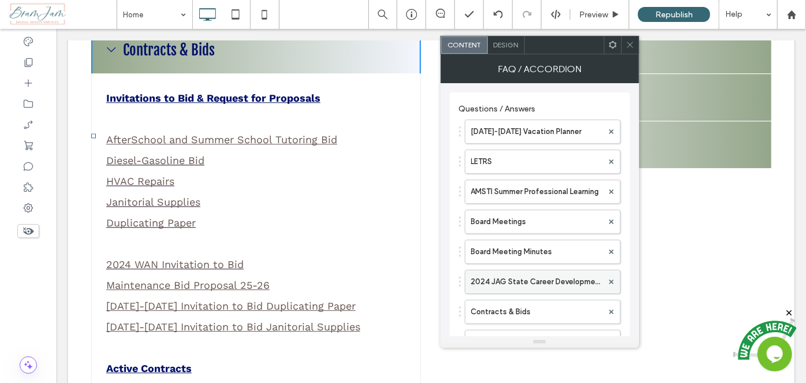
scroll to position [81, 0]
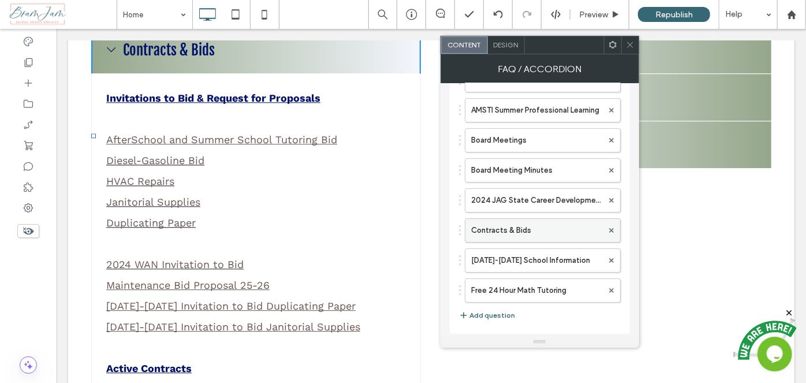
click at [554, 226] on label "Contracts & Bids" at bounding box center [537, 230] width 132 height 23
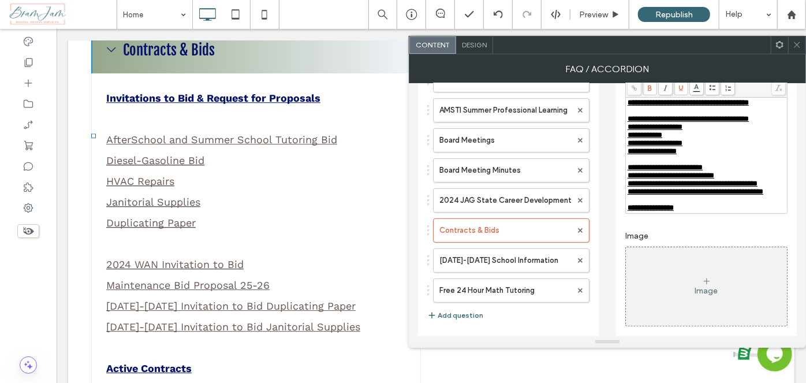
click at [749, 172] on div "**********" at bounding box center [707, 167] width 158 height 8
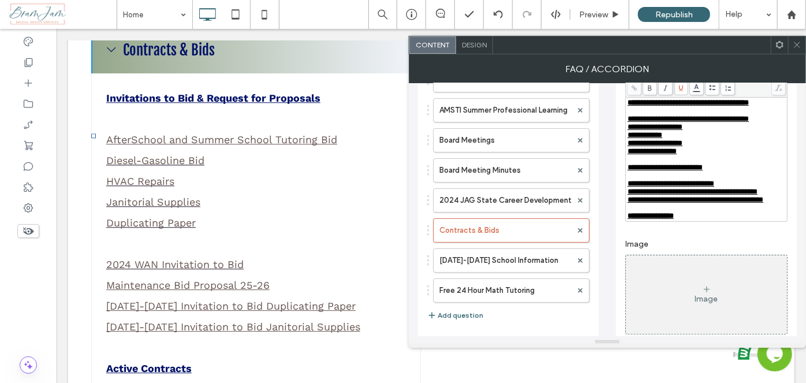
click at [750, 188] on div "**********" at bounding box center [707, 184] width 158 height 8
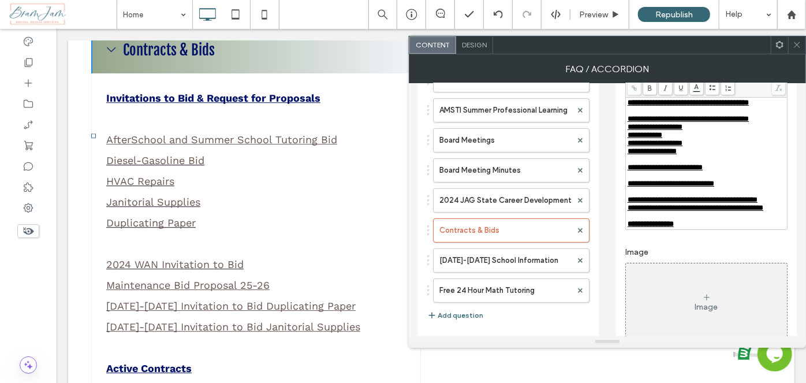
click at [800, 50] on span at bounding box center [797, 44] width 9 height 17
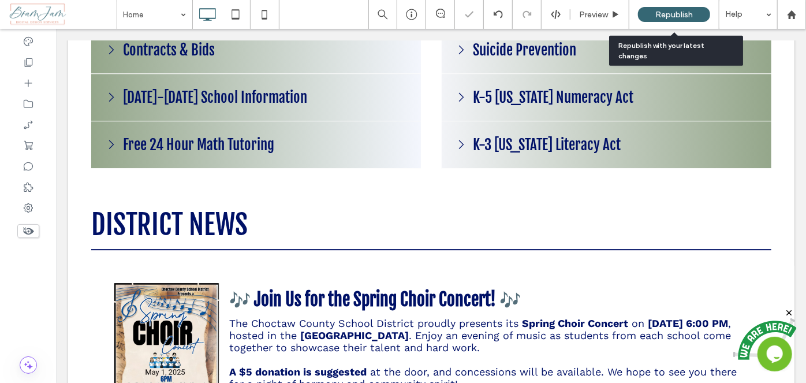
click at [670, 10] on span "Republish" at bounding box center [675, 15] width 38 height 10
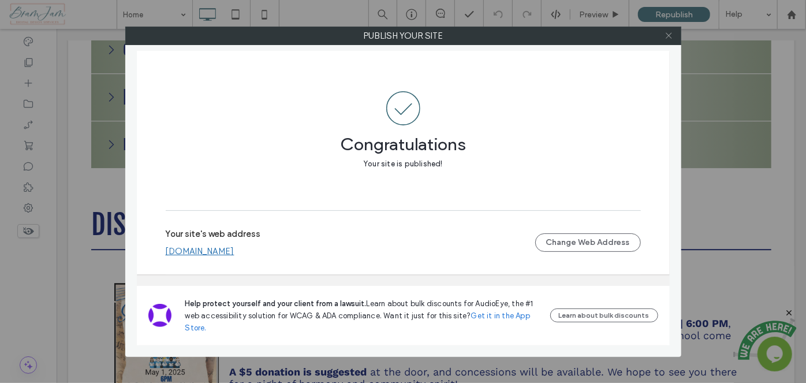
click at [670, 31] on icon at bounding box center [669, 35] width 9 height 9
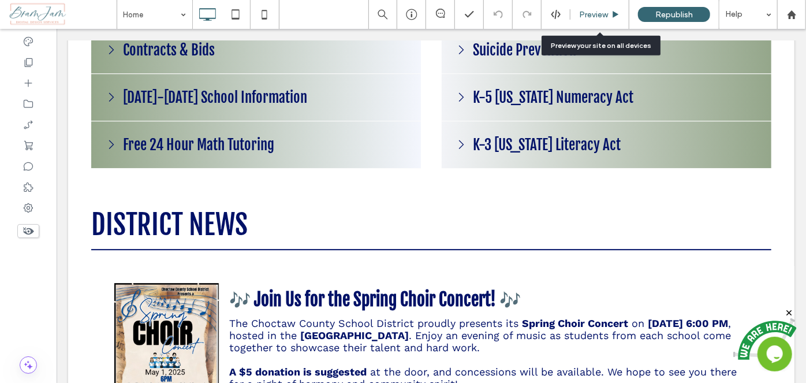
click at [588, 13] on span "Preview" at bounding box center [593, 15] width 29 height 10
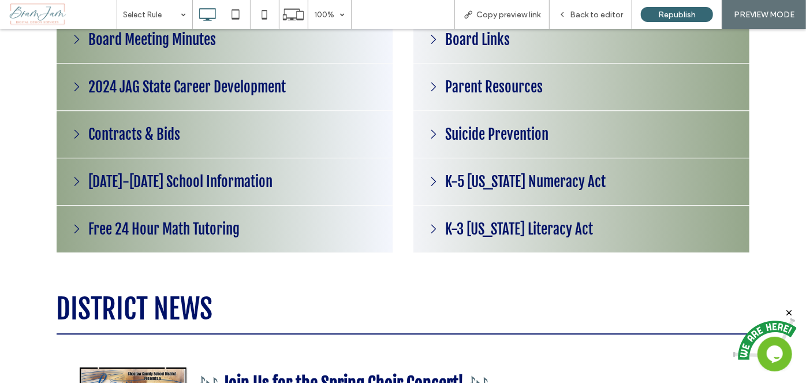
scroll to position [1429, 0]
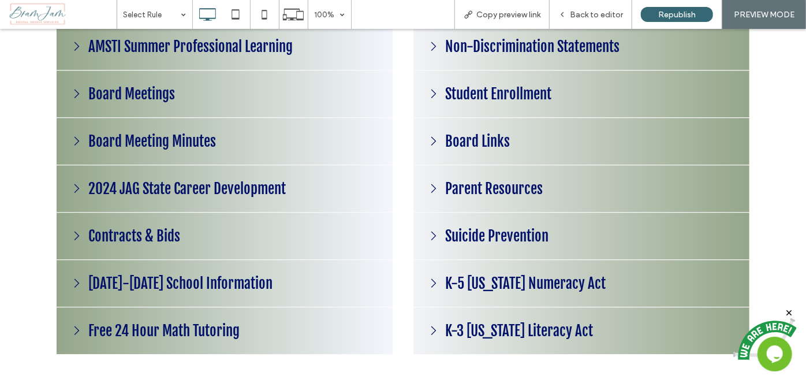
click at [139, 146] on h3 "Board Meeting Minutes" at bounding box center [151, 141] width 133 height 24
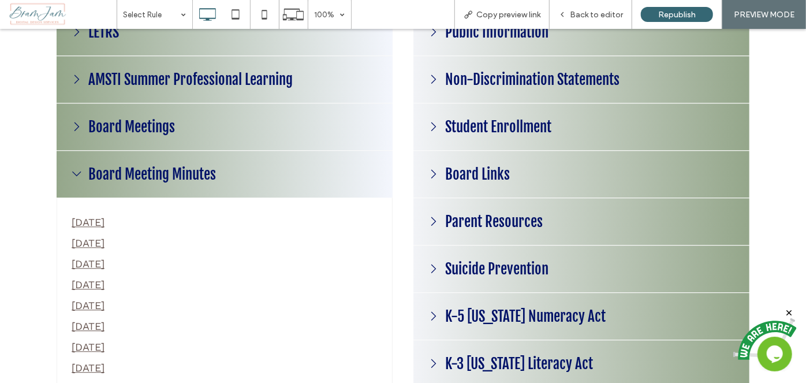
scroll to position [1376, 0]
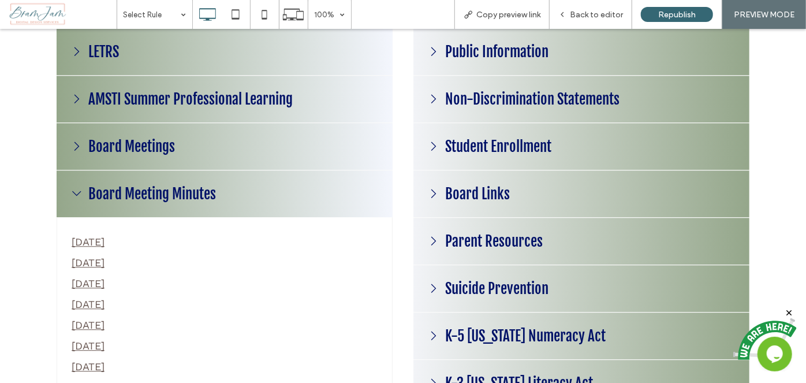
click at [158, 193] on h3 "Board Meeting Minutes" at bounding box center [151, 193] width 133 height 24
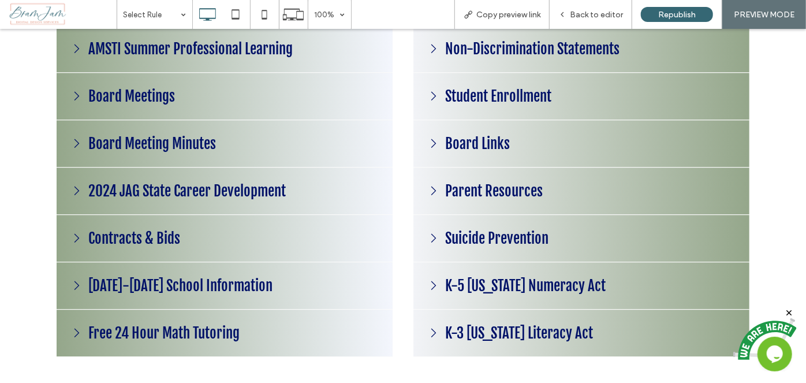
scroll to position [1481, 0]
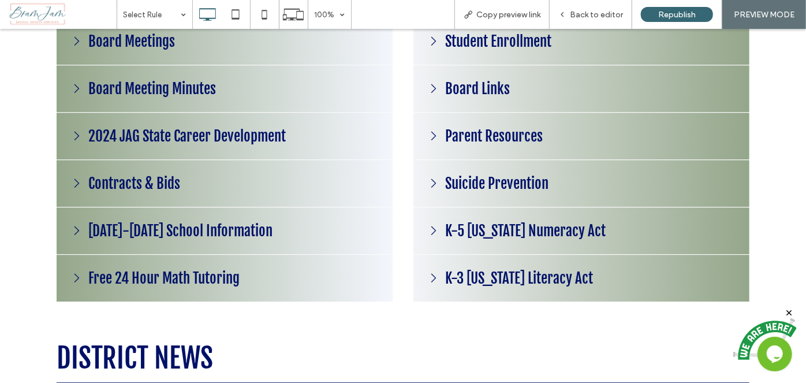
click at [174, 175] on h3 "Contracts & Bids" at bounding box center [134, 183] width 98 height 24
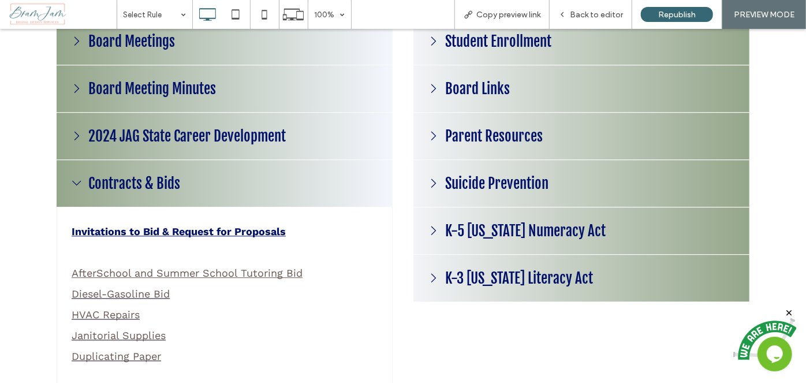
scroll to position [1218, 0]
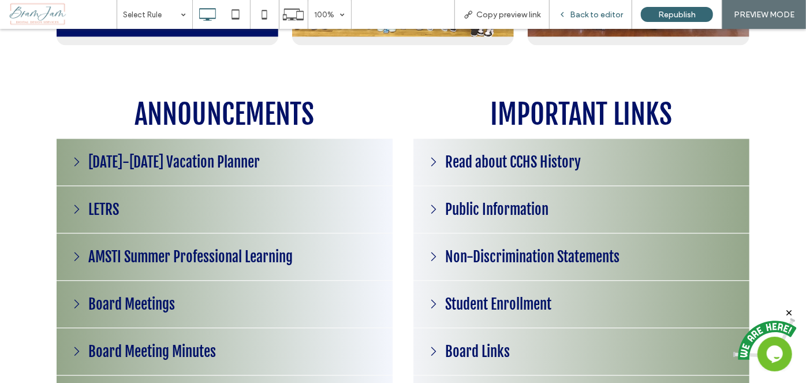
click at [586, 16] on span "Back to editor" at bounding box center [596, 15] width 53 height 10
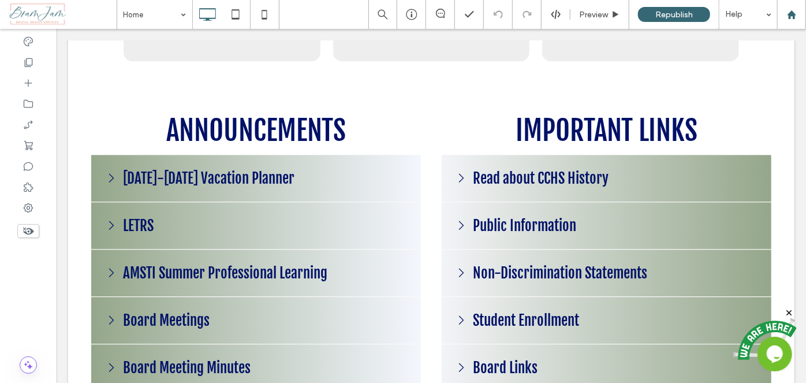
scroll to position [1226, 0]
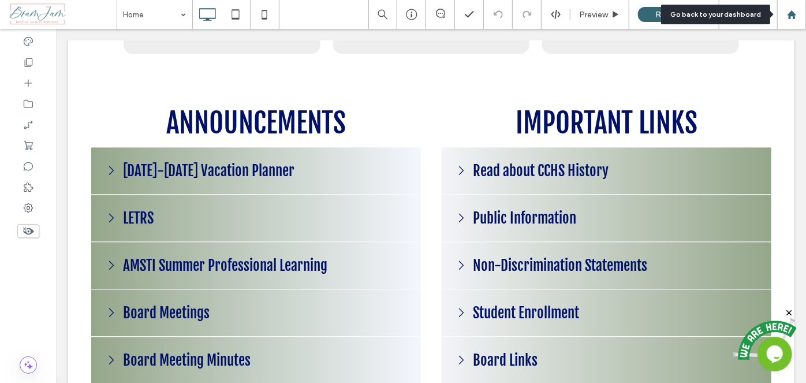
click at [785, 19] on div at bounding box center [792, 14] width 29 height 29
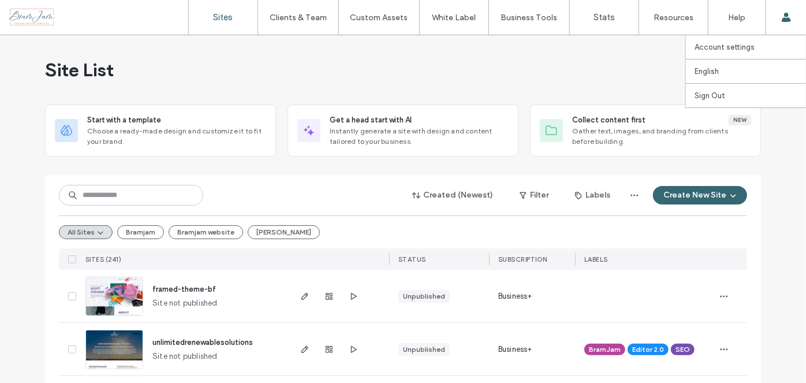
click at [793, 16] on div "Account settings English Español (España) Português Français Deutsch Türkçe Eng…" at bounding box center [786, 17] width 40 height 35
click at [790, 20] on use at bounding box center [786, 17] width 9 height 9
click at [780, 17] on div "Account settings English Español (España) Português Français Deutsch Türkçe Eng…" at bounding box center [786, 17] width 40 height 35
